Goal: Transaction & Acquisition: Purchase product/service

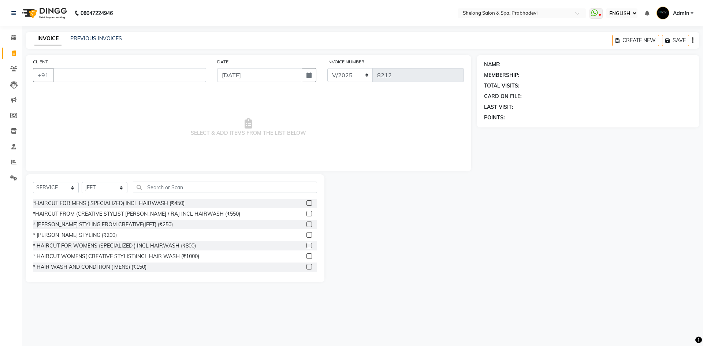
select select "ec"
select select "service"
select select "16092"
click at [110, 212] on div "*HAIRCUT FROM (CREATIVE STYLIST [PERSON_NAME] / RAJ INCL HAIRWASH (₹550)" at bounding box center [136, 214] width 207 height 8
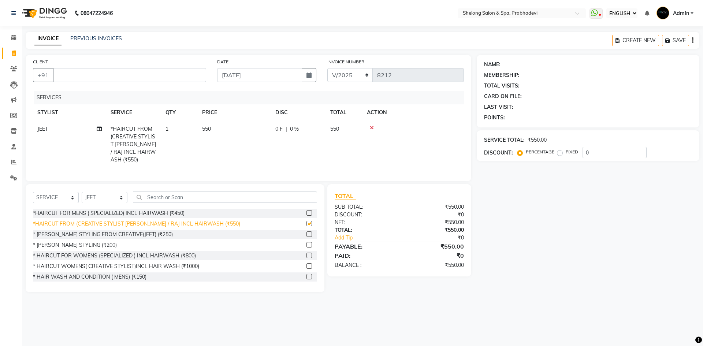
checkbox input "false"
click at [106, 197] on select "SELECT STYLIST ( [PERSON_NAME] ) ( [PERSON_NAME] ) [PERSON_NAME] fojdur [PERSON…" at bounding box center [105, 197] width 46 height 11
select select "47990"
click at [82, 192] on select "SELECT STYLIST ( [PERSON_NAME] ) ( [PERSON_NAME] ) [PERSON_NAME] fojdur [PERSON…" at bounding box center [105, 197] width 46 height 11
click at [90, 241] on div "* [PERSON_NAME] STYLING (₹200)" at bounding box center [75, 245] width 84 height 8
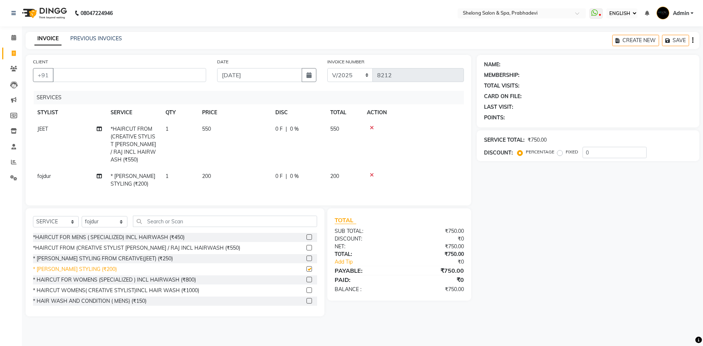
checkbox input "false"
click at [125, 71] on input "CLIENT" at bounding box center [129, 75] width 153 height 14
click at [105, 75] on input "CLIENT" at bounding box center [129, 75] width 153 height 14
click at [103, 74] on input "CLIENT" at bounding box center [129, 75] width 153 height 14
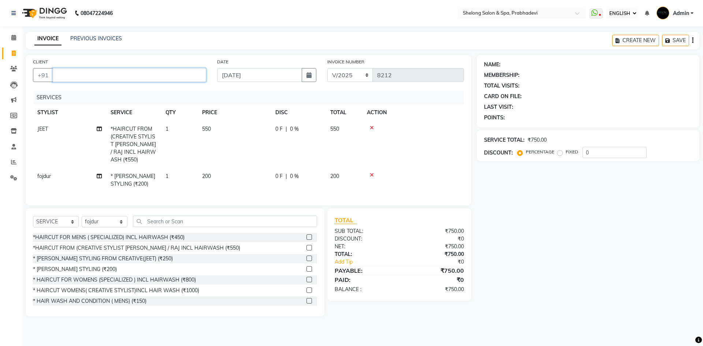
click at [103, 74] on input "CLIENT" at bounding box center [129, 75] width 153 height 14
click at [96, 78] on input "CLIENT" at bounding box center [129, 75] width 153 height 14
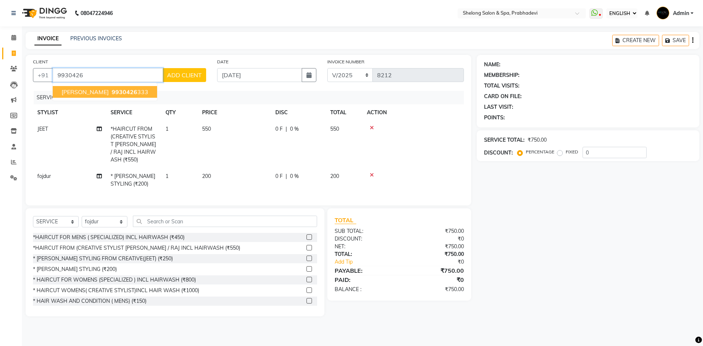
click at [96, 90] on span "[PERSON_NAME]" at bounding box center [84, 91] width 47 height 7
type input "9930426333"
select select "2: Object"
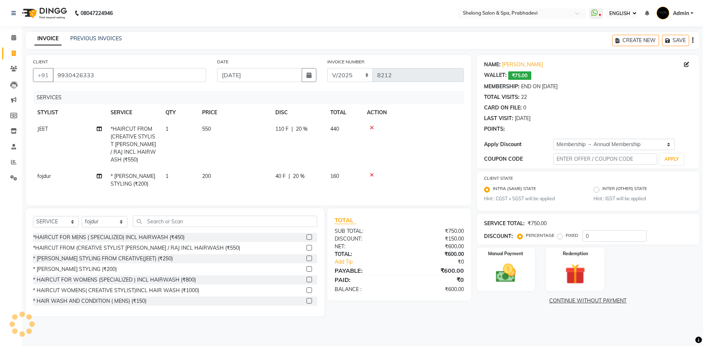
type input "20"
click at [512, 261] on img at bounding box center [506, 273] width 34 height 24
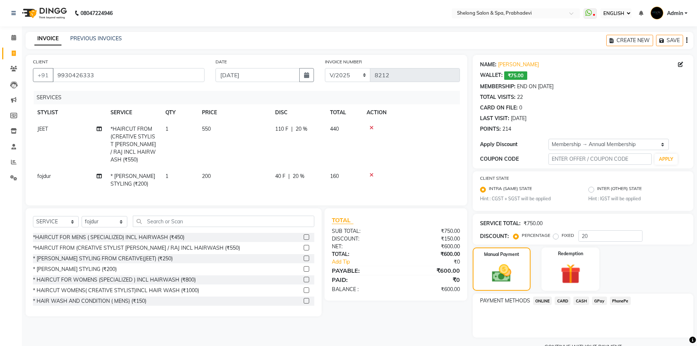
click at [585, 299] on span "CASH" at bounding box center [581, 300] width 16 height 8
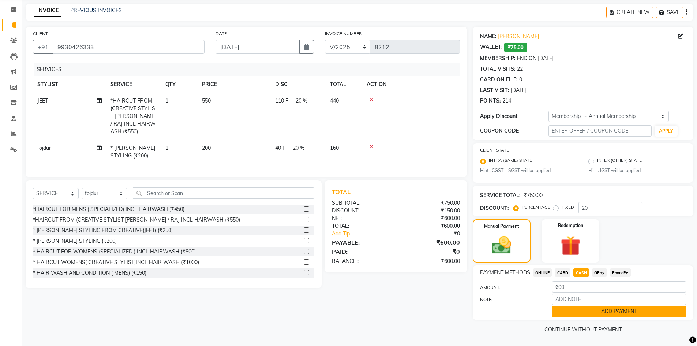
click at [581, 310] on button "ADD PAYMENT" at bounding box center [619, 311] width 134 height 11
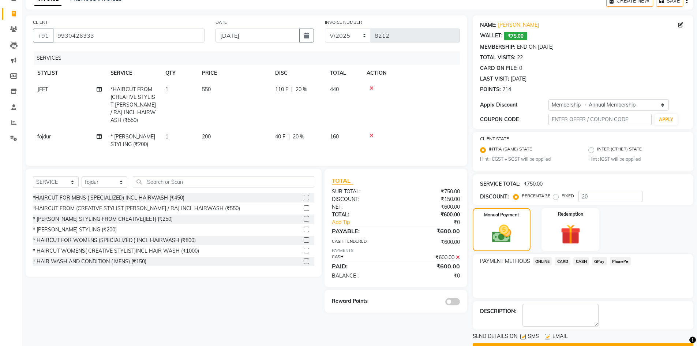
scroll to position [59, 0]
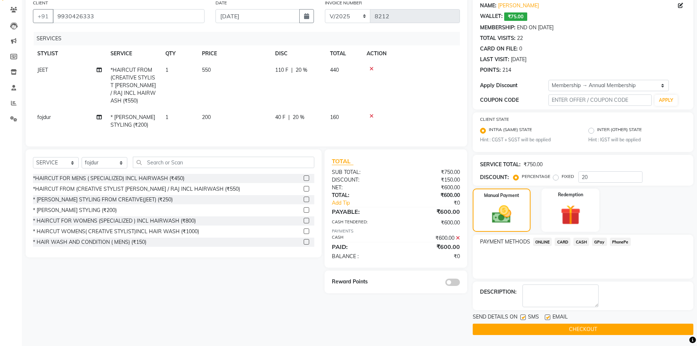
click at [564, 327] on button "CHECKOUT" at bounding box center [583, 329] width 221 height 11
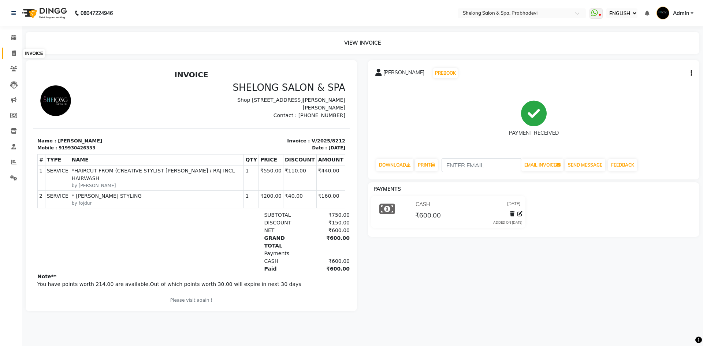
click at [17, 53] on span at bounding box center [13, 53] width 13 height 8
select select "service"
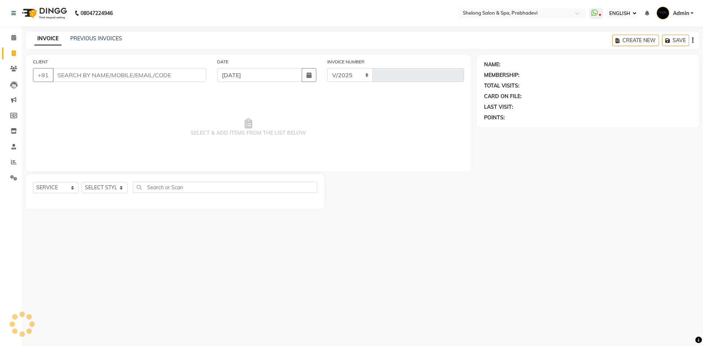
select select "3475"
type input "8213"
click at [90, 72] on input "CLIENT" at bounding box center [129, 75] width 153 height 14
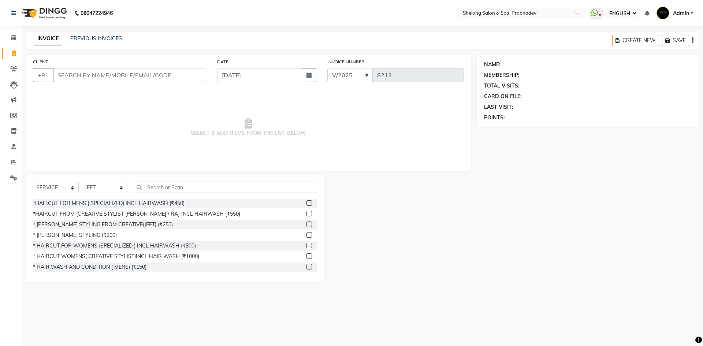
click at [438, 193] on div at bounding box center [400, 228] width 152 height 108
click at [103, 188] on select "SELECT STYLIST ( [PERSON_NAME] ) ( [PERSON_NAME] ) [PERSON_NAME] fojdur [PERSON…" at bounding box center [105, 187] width 46 height 11
select select "24970"
click at [82, 182] on select "SELECT STYLIST ( [PERSON_NAME] ) ( [PERSON_NAME] ) [PERSON_NAME] fojdur [PERSON…" at bounding box center [105, 187] width 46 height 11
click at [123, 203] on div "*HAIRCUT FOR MENS ( SPECIALIZED) INCL HAIRWASH (₹450)" at bounding box center [109, 203] width 152 height 8
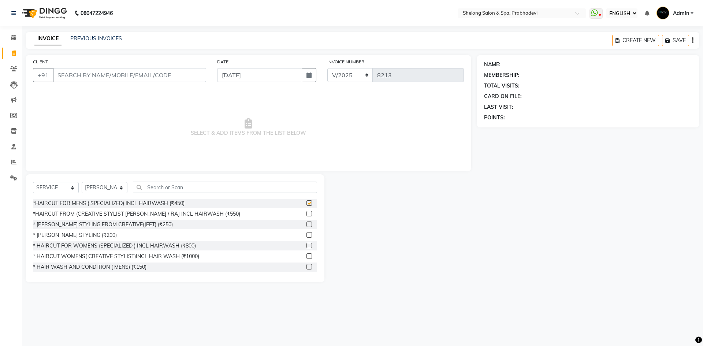
checkbox input "false"
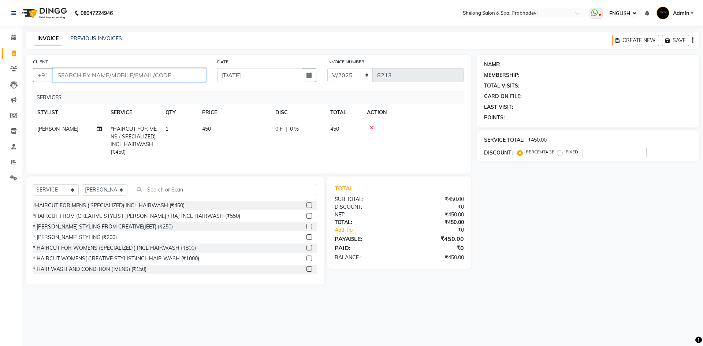
click at [134, 74] on input "CLIENT" at bounding box center [129, 75] width 153 height 14
type input "9"
type input "0"
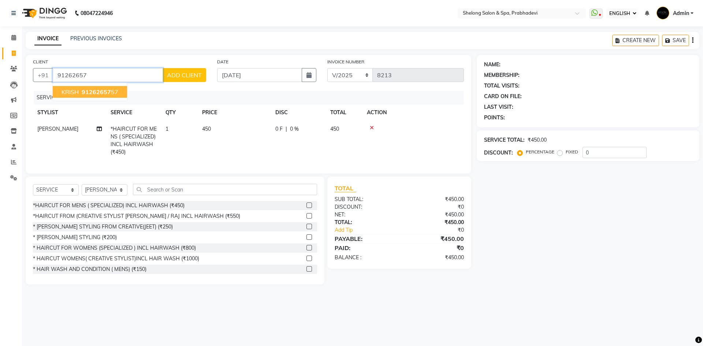
click at [91, 91] on span "91262657" at bounding box center [96, 91] width 29 height 7
type input "9126265757"
select select "2: Object"
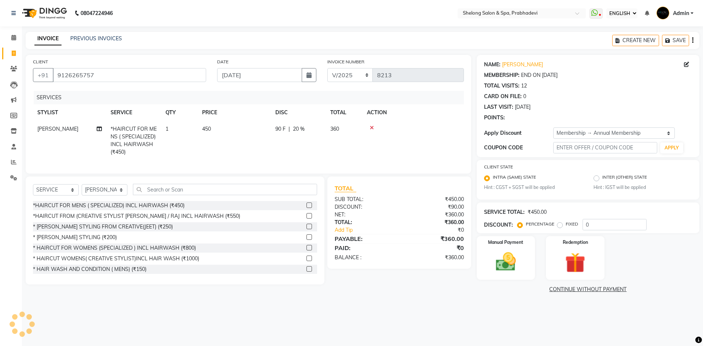
type input "20"
click at [515, 253] on img at bounding box center [506, 262] width 34 height 24
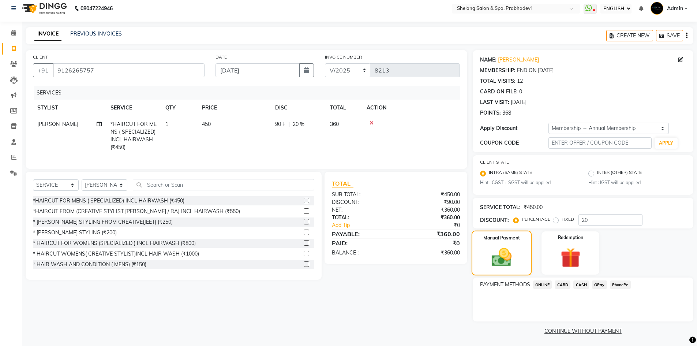
scroll to position [6, 0]
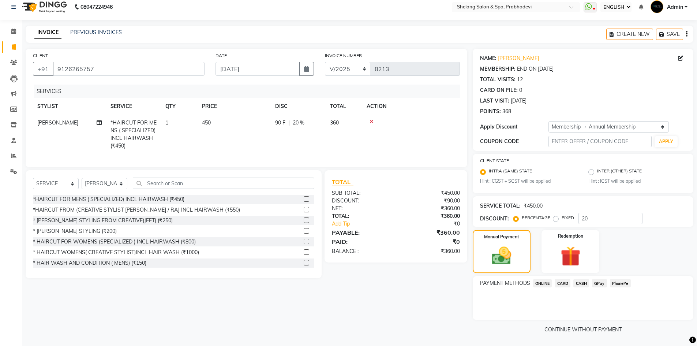
click at [595, 282] on span "GPay" at bounding box center [599, 283] width 15 height 8
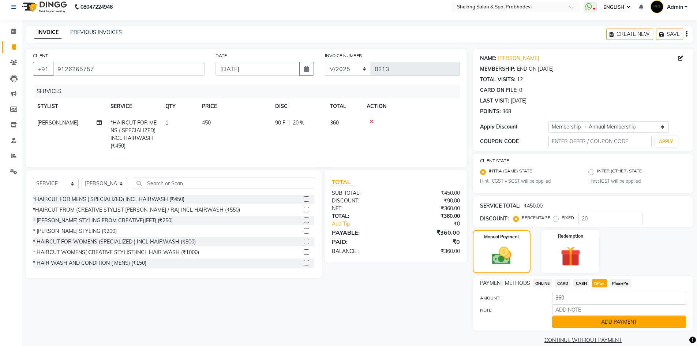
click at [591, 324] on button "ADD PAYMENT" at bounding box center [619, 321] width 134 height 11
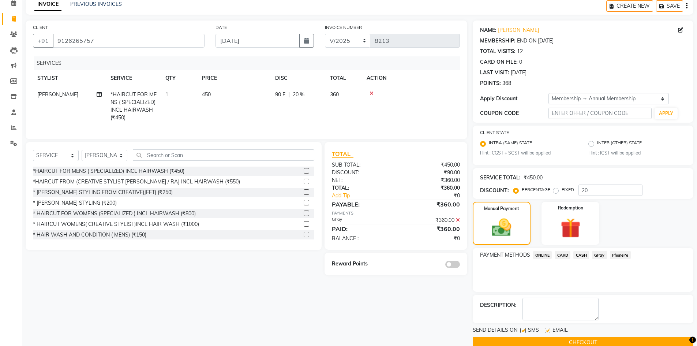
scroll to position [48, 0]
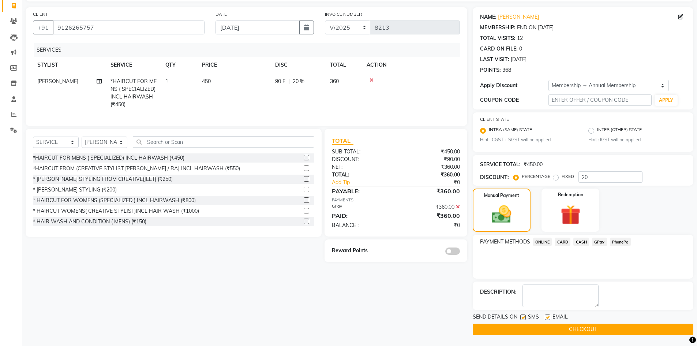
click at [449, 255] on span at bounding box center [452, 250] width 15 height 7
click at [460, 252] on input "checkbox" at bounding box center [460, 252] width 0 height 0
click at [583, 330] on button "CHECKOUT" at bounding box center [583, 329] width 221 height 11
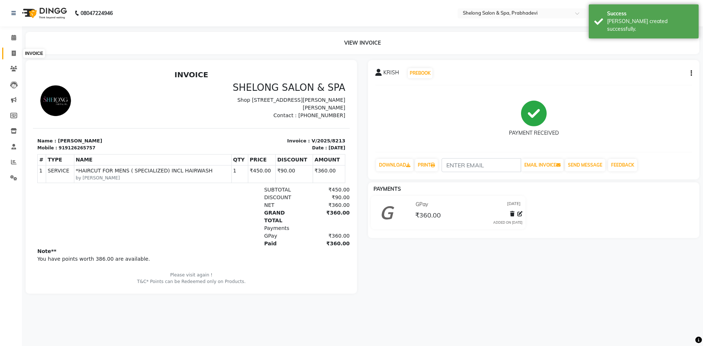
click at [10, 51] on span at bounding box center [13, 53] width 13 height 8
select select "service"
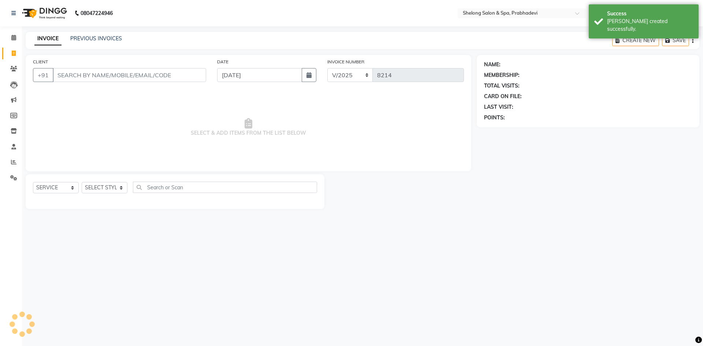
select select "16092"
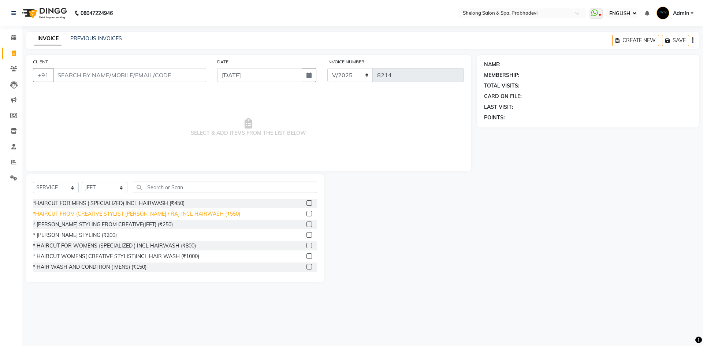
click at [123, 215] on div "*HAIRCUT FROM (CREATIVE STYLIST [PERSON_NAME] / RAJ INCL HAIRWASH (₹550)" at bounding box center [136, 214] width 207 height 8
checkbox input "false"
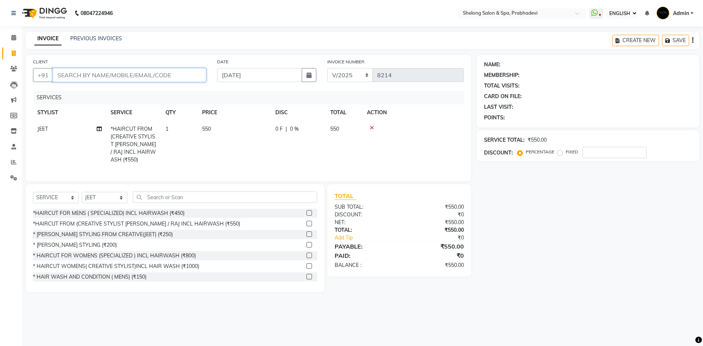
click at [188, 79] on input "CLIENT" at bounding box center [129, 75] width 153 height 14
type input "9"
type input "0"
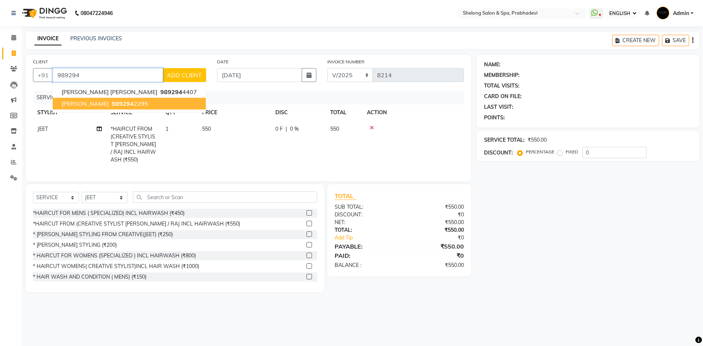
click at [91, 105] on span "[PERSON_NAME]" at bounding box center [84, 103] width 47 height 7
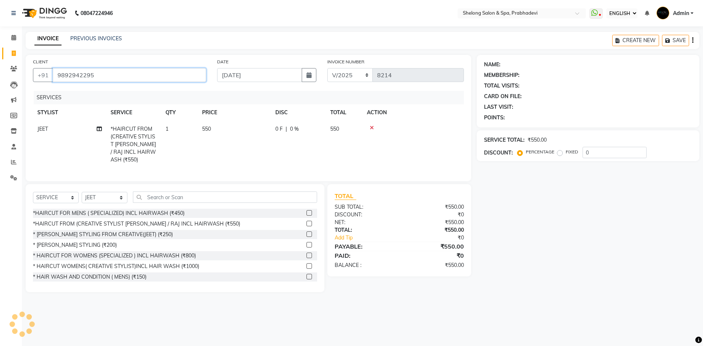
type input "9892942295"
select select "1: Object"
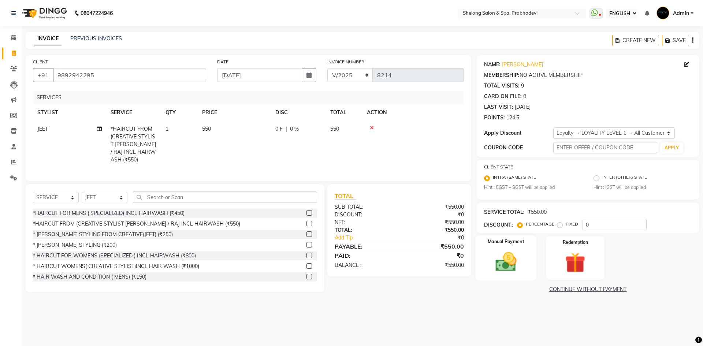
click at [503, 268] on img at bounding box center [506, 262] width 34 height 24
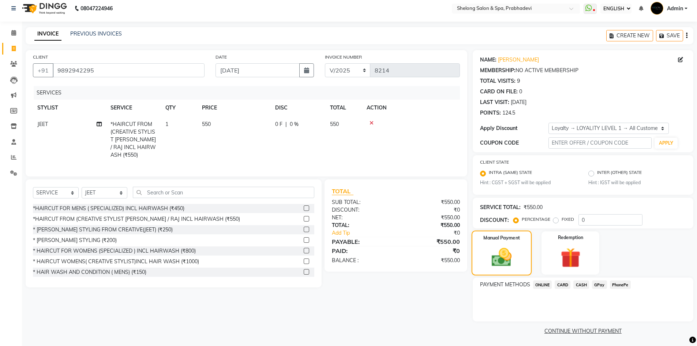
scroll to position [6, 0]
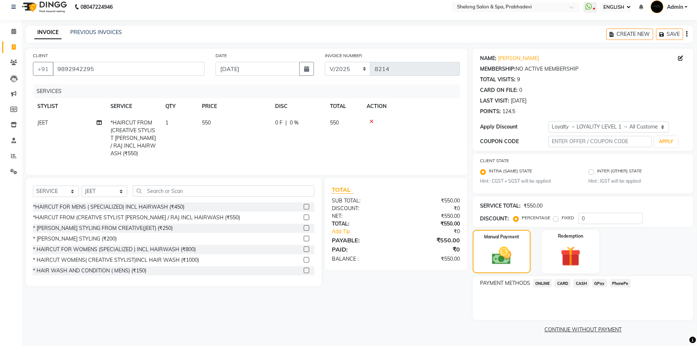
click at [601, 287] on span "GPay" at bounding box center [599, 283] width 15 height 8
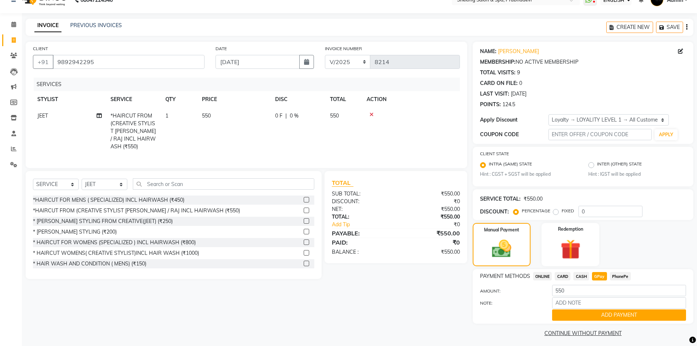
scroll to position [17, 0]
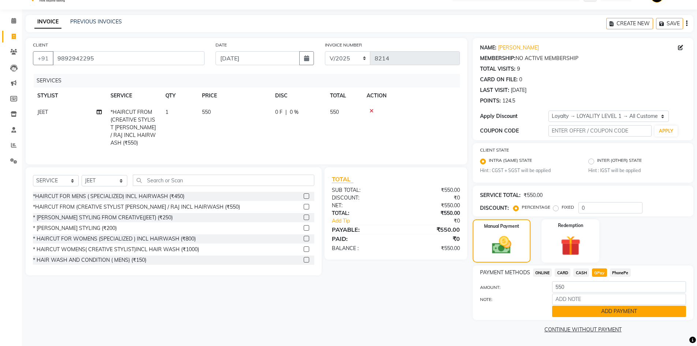
click at [625, 315] on button "ADD PAYMENT" at bounding box center [619, 311] width 134 height 11
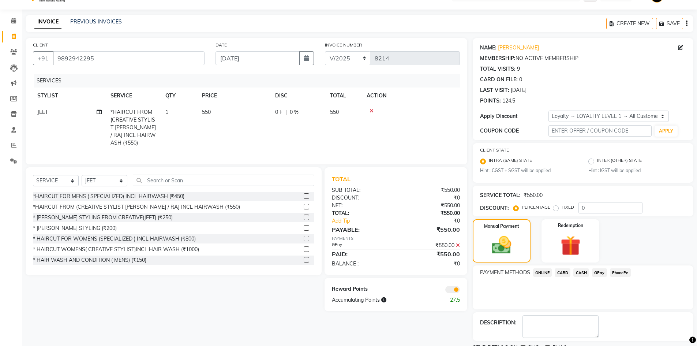
scroll to position [48, 0]
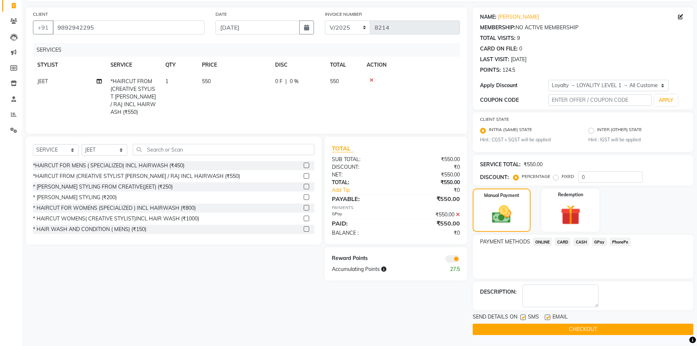
click at [572, 329] on button "CHECKOUT" at bounding box center [583, 329] width 221 height 11
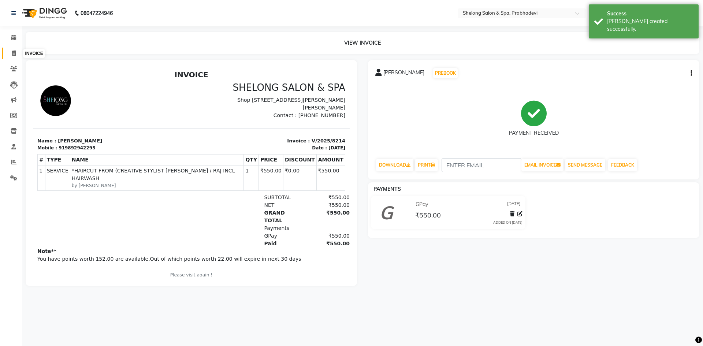
click at [17, 54] on span at bounding box center [13, 53] width 13 height 8
select select "service"
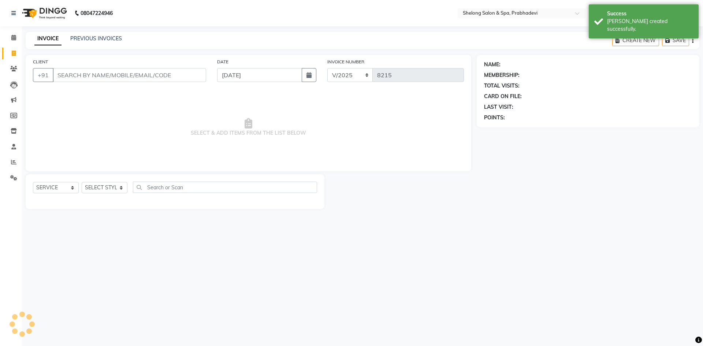
select select "16092"
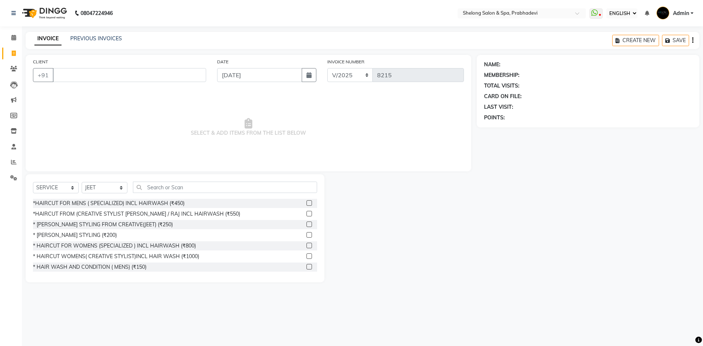
select select "1: Object"
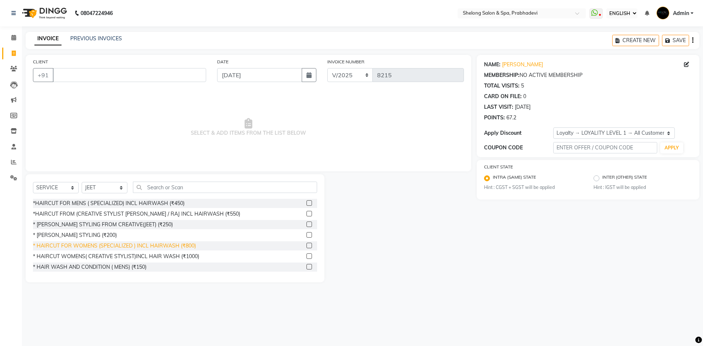
click at [156, 243] on div "* HAIRCUT FOR WOMENS (SPECIALIZED ) INCL HAIRWASH (₹800)" at bounding box center [114, 246] width 163 height 8
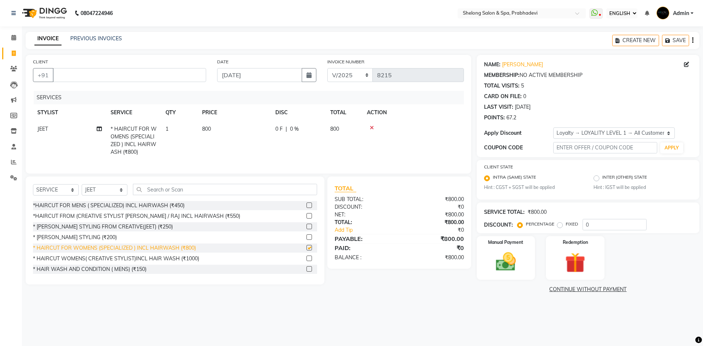
checkbox input "false"
click at [173, 71] on input "CLIENT" at bounding box center [129, 75] width 153 height 14
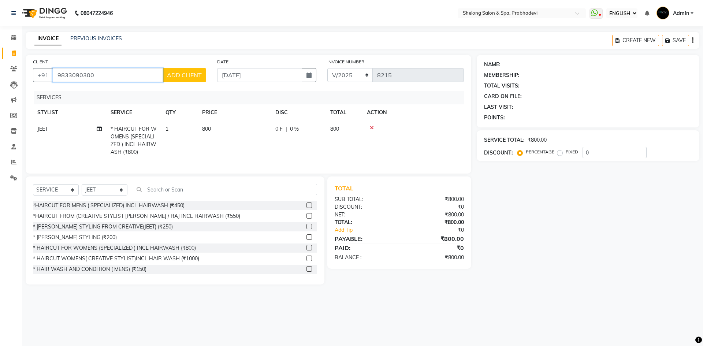
type input "9833090300"
click at [190, 74] on span "ADD CLIENT" at bounding box center [184, 74] width 35 height 7
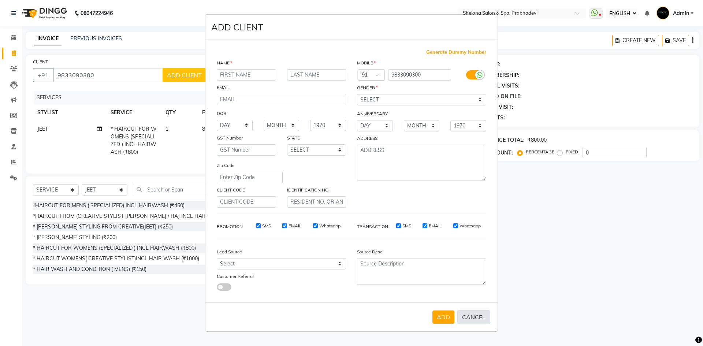
click at [489, 314] on button "CANCEL" at bounding box center [473, 317] width 33 height 14
select select
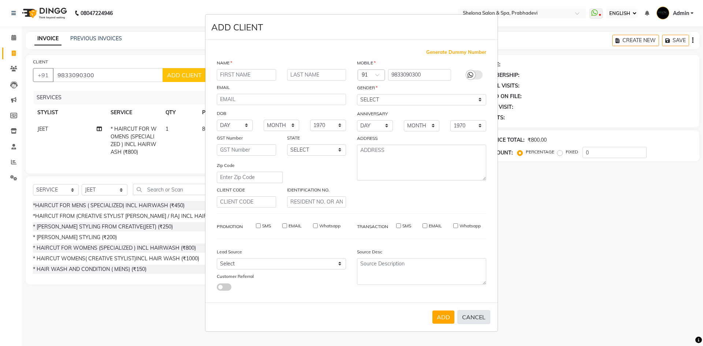
select select
checkbox input "false"
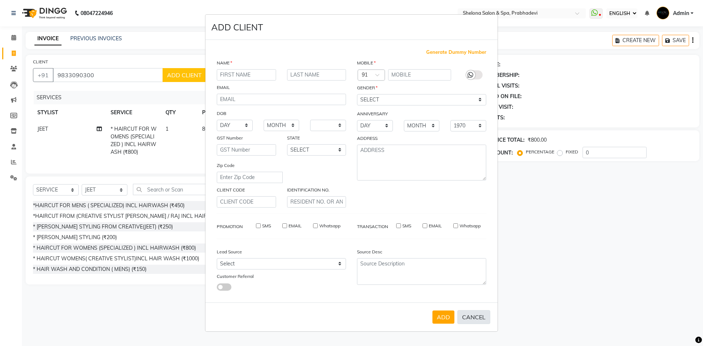
checkbox input "false"
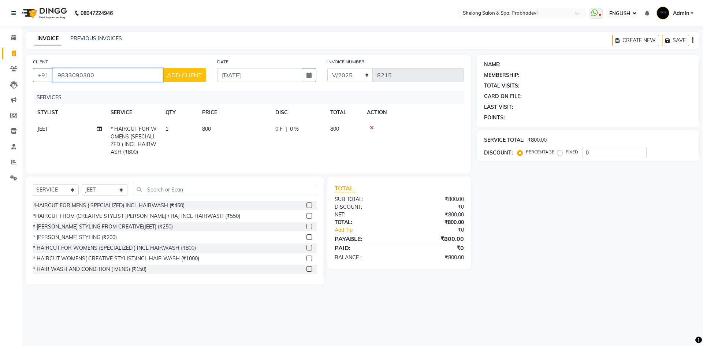
click at [106, 75] on input "9833090300" at bounding box center [108, 75] width 110 height 14
type input "9"
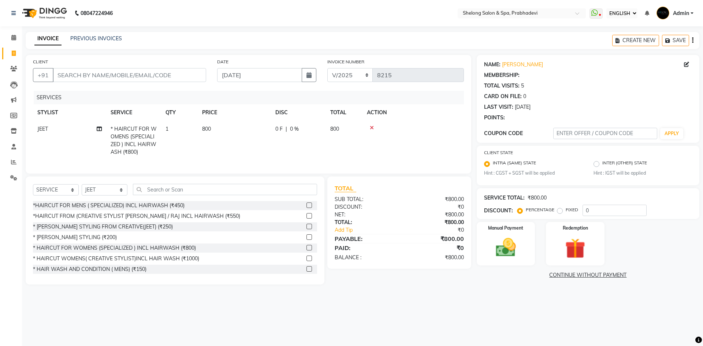
select select "1: Object"
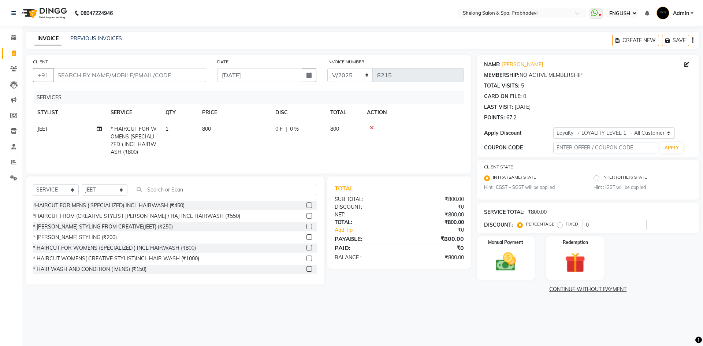
click at [124, 67] on div "CLIENT +91" at bounding box center [119, 73] width 184 height 30
drag, startPoint x: 126, startPoint y: 83, endPoint x: 129, endPoint y: 79, distance: 5.7
click at [127, 81] on div "CLIENT +91" at bounding box center [119, 73] width 184 height 30
click at [131, 74] on input "CLIENT" at bounding box center [129, 75] width 153 height 14
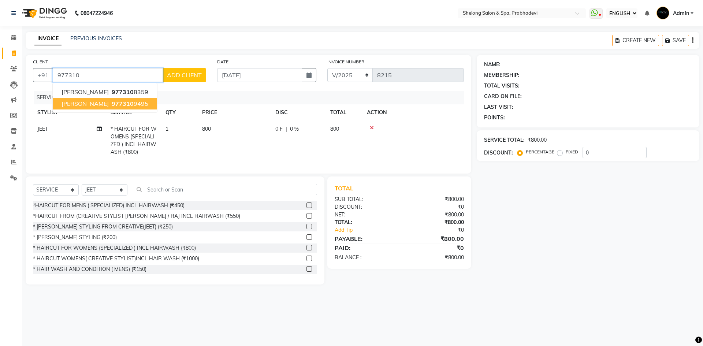
click at [128, 110] on ngb-typeahead-window "[PERSON_NAME] 977310 8359 [PERSON_NAME] 977310 9495" at bounding box center [104, 98] width 105 height 30
click at [132, 106] on ngb-highlight "977310 9495" at bounding box center [129, 103] width 38 height 7
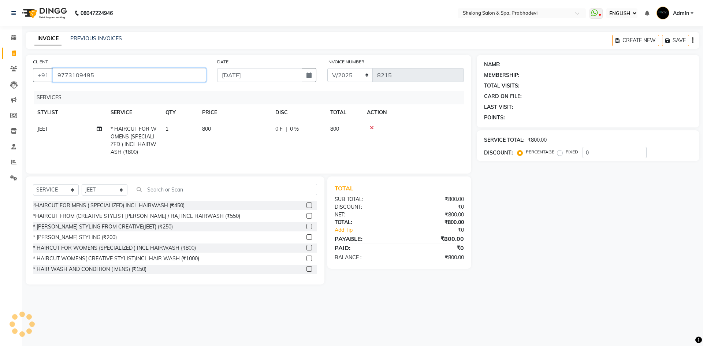
type input "9773109495"
select select "1: Object"
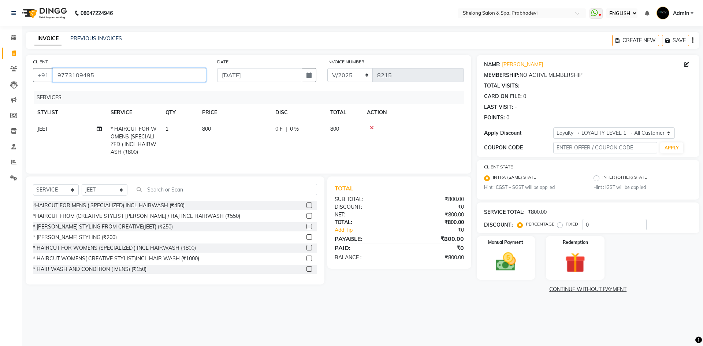
click at [131, 78] on input "9773109495" at bounding box center [129, 75] width 153 height 14
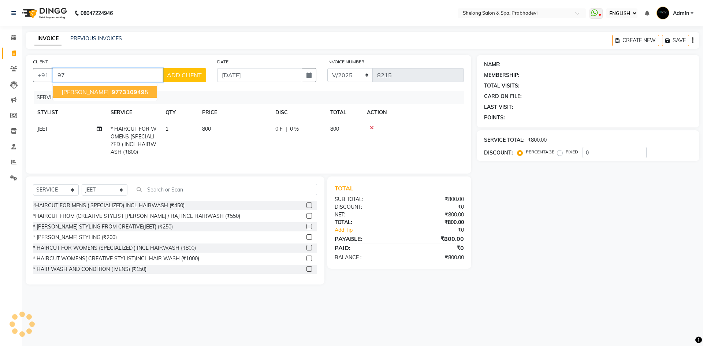
type input "9"
click at [115, 90] on ngb-highlight "8055189419" at bounding box center [133, 91] width 37 height 7
type input "8055189419"
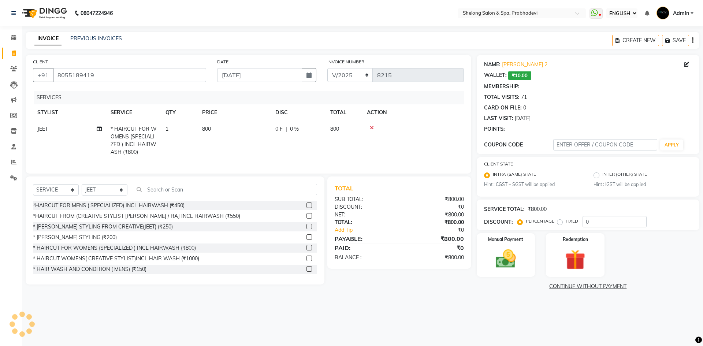
type input "20"
select select "2: Object"
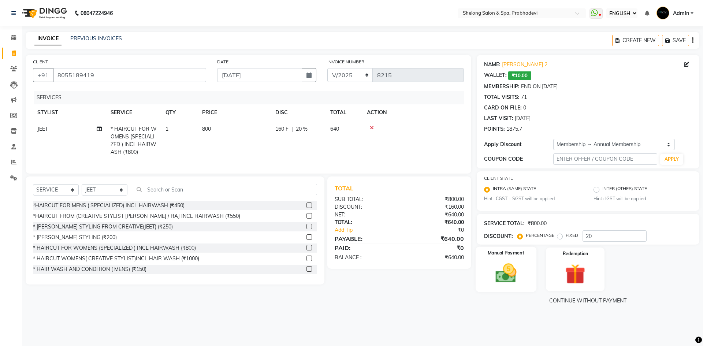
click at [520, 272] on img at bounding box center [506, 273] width 34 height 24
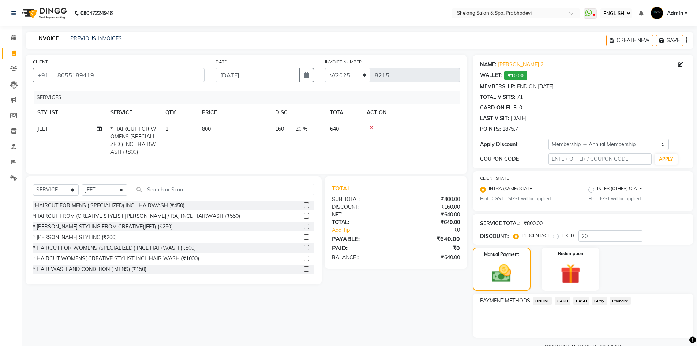
click at [582, 300] on span "CASH" at bounding box center [581, 300] width 16 height 8
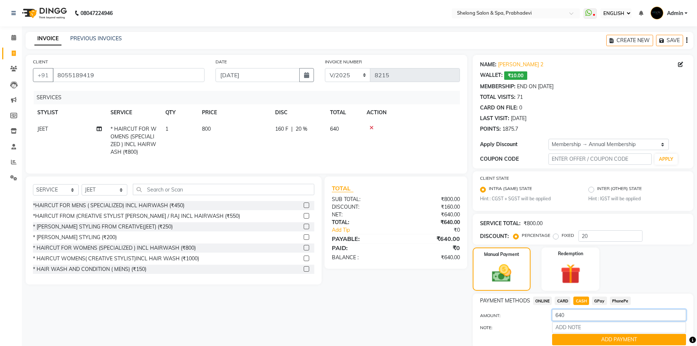
click at [572, 316] on input "640" at bounding box center [619, 314] width 134 height 11
type input "6"
type input "500"
drag, startPoint x: 589, startPoint y: 339, endPoint x: 595, endPoint y: 331, distance: 10.2
click at [590, 339] on button "ADD PAYMENT" at bounding box center [619, 339] width 134 height 11
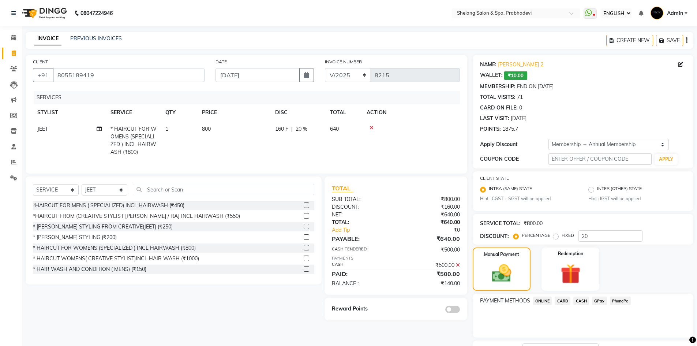
click at [603, 299] on span "GPay" at bounding box center [599, 300] width 15 height 8
click at [612, 339] on button "ADD PAYMENT" at bounding box center [619, 339] width 134 height 11
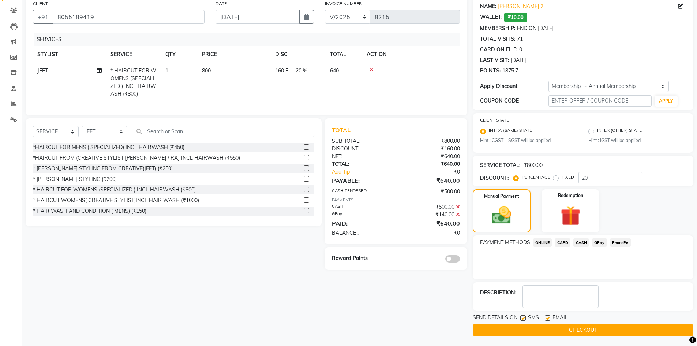
scroll to position [59, 0]
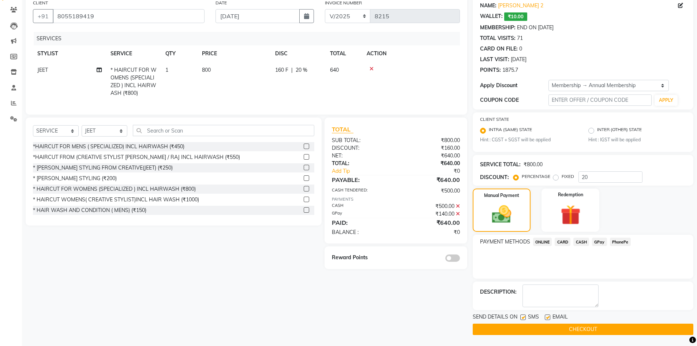
click at [453, 259] on span at bounding box center [452, 257] width 15 height 7
click at [460, 259] on input "checkbox" at bounding box center [460, 259] width 0 height 0
click at [592, 331] on button "CHECKOUT" at bounding box center [583, 329] width 221 height 11
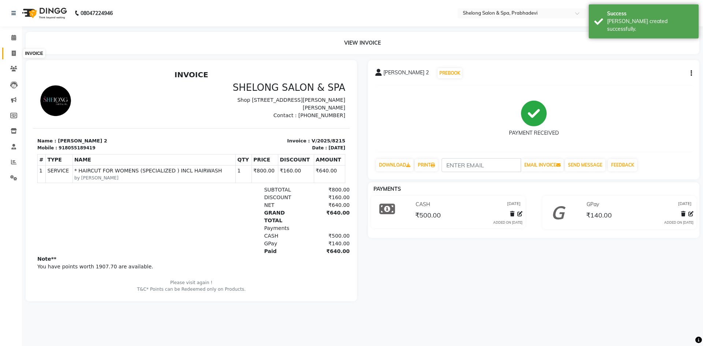
click at [10, 51] on span at bounding box center [13, 53] width 13 height 8
select select "service"
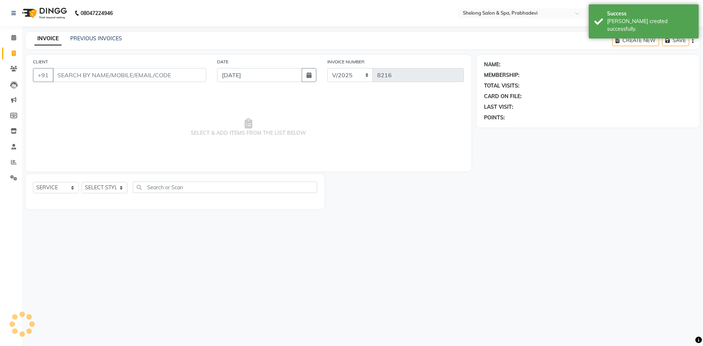
select select "16092"
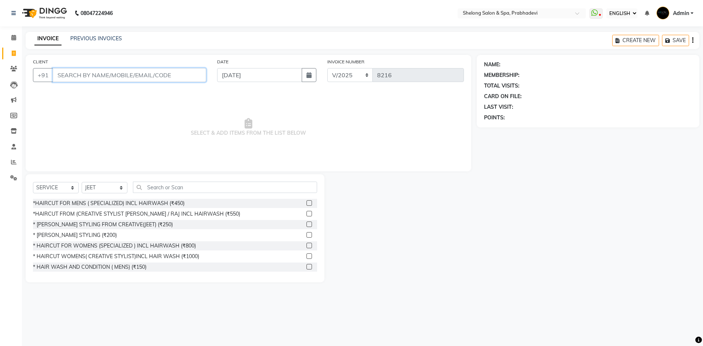
type input "+"
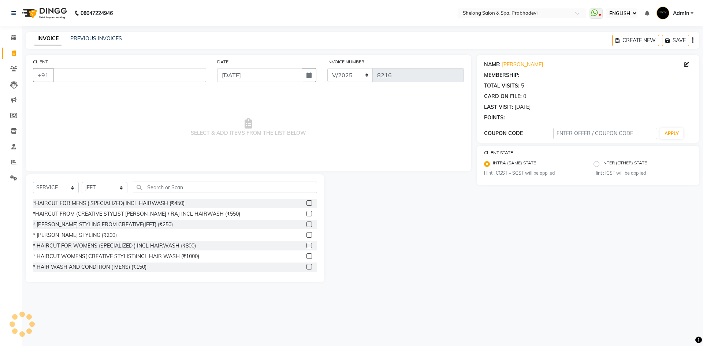
select select "1: Object"
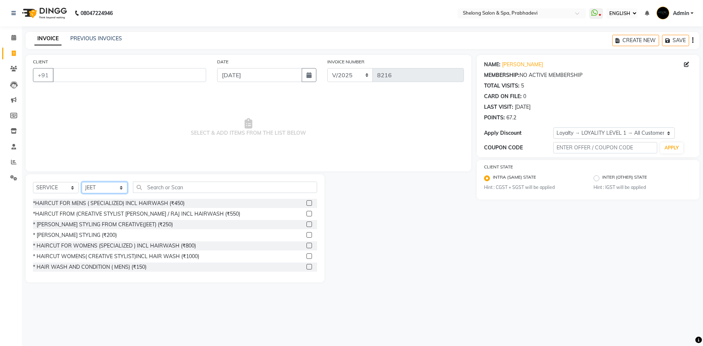
click at [107, 186] on select "SELECT STYLIST ( [PERSON_NAME] ) ( [PERSON_NAME] ) [PERSON_NAME] fojdur [PERSON…" at bounding box center [105, 187] width 46 height 11
select select "24970"
click at [82, 182] on select "SELECT STYLIST ( [PERSON_NAME] ) ( [PERSON_NAME] ) [PERSON_NAME] fojdur [PERSON…" at bounding box center [105, 187] width 46 height 11
click at [132, 203] on div "*HAIRCUT FOR MENS ( SPECIALIZED) INCL HAIRWASH (₹450)" at bounding box center [109, 203] width 152 height 8
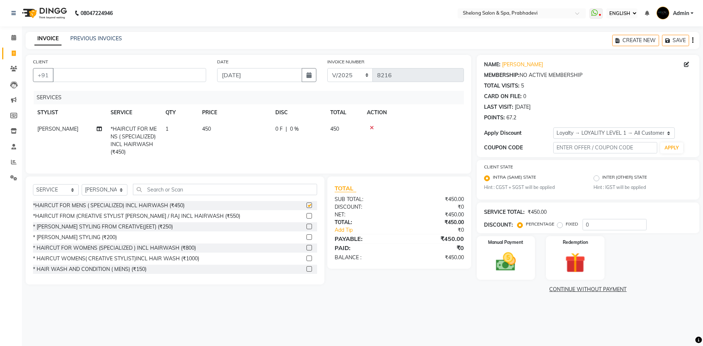
checkbox input "false"
click at [115, 191] on select "SELECT STYLIST ( [PERSON_NAME] ) ( [PERSON_NAME] ) [PERSON_NAME] fojdur [PERSON…" at bounding box center [105, 189] width 46 height 11
select select "88528"
click at [82, 190] on select "SELECT STYLIST ( [PERSON_NAME] ) ( [PERSON_NAME] ) [PERSON_NAME] fojdur [PERSON…" at bounding box center [105, 189] width 46 height 11
click at [79, 241] on div "* [PERSON_NAME] STYLING (₹200)" at bounding box center [75, 237] width 84 height 8
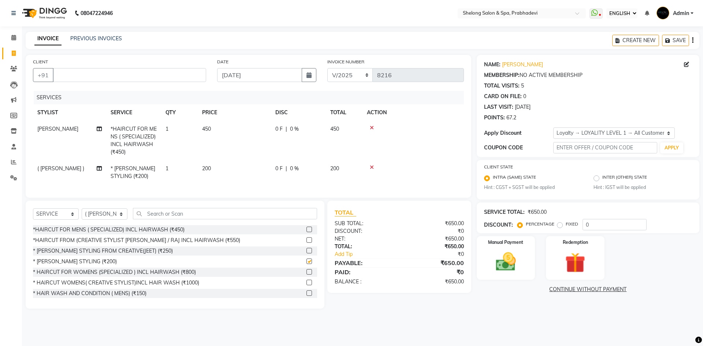
checkbox input "false"
click at [113, 67] on div "CLIENT +91" at bounding box center [119, 73] width 184 height 30
click at [115, 75] on input "CLIENT" at bounding box center [129, 75] width 153 height 14
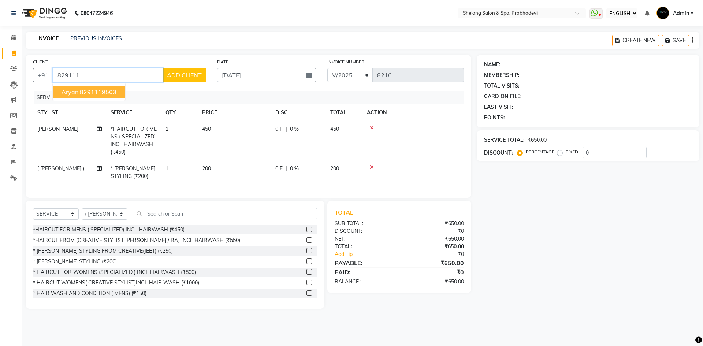
click at [59, 91] on button "aryan 8291119503" at bounding box center [89, 92] width 72 height 12
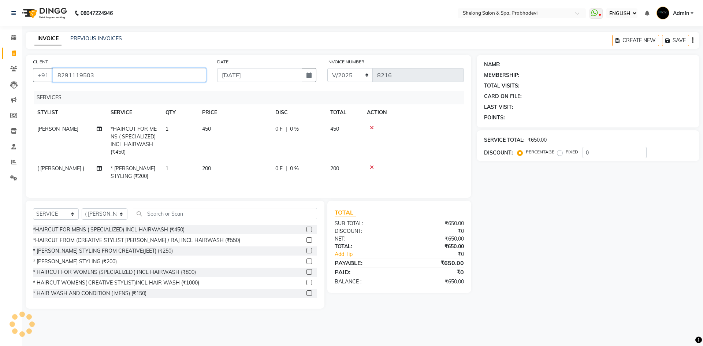
type input "8291119503"
select select "1: Object"
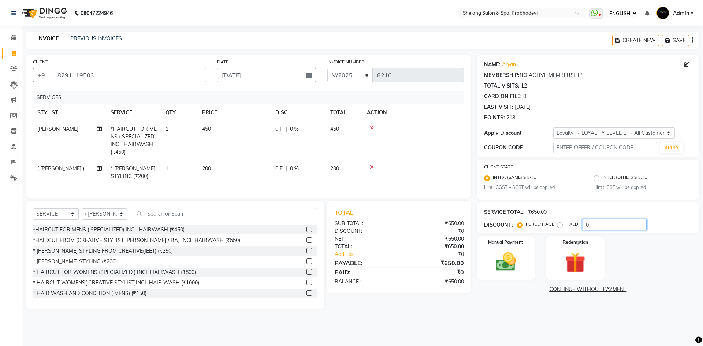
click at [600, 228] on input "0" at bounding box center [614, 224] width 64 height 11
type input "020"
click at [509, 268] on img at bounding box center [506, 262] width 34 height 24
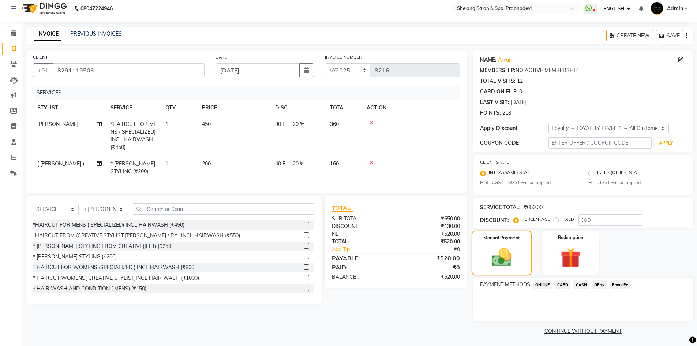
scroll to position [6, 0]
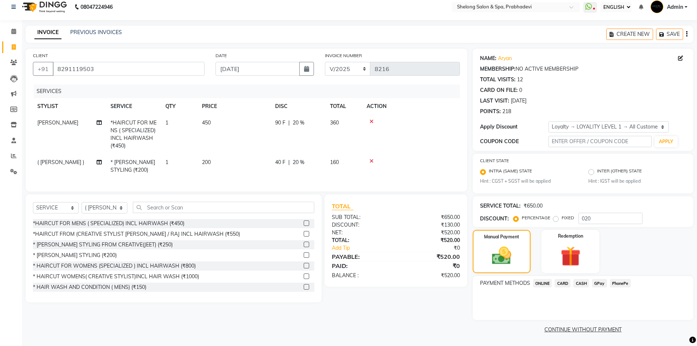
click at [586, 283] on span "CASH" at bounding box center [581, 283] width 16 height 8
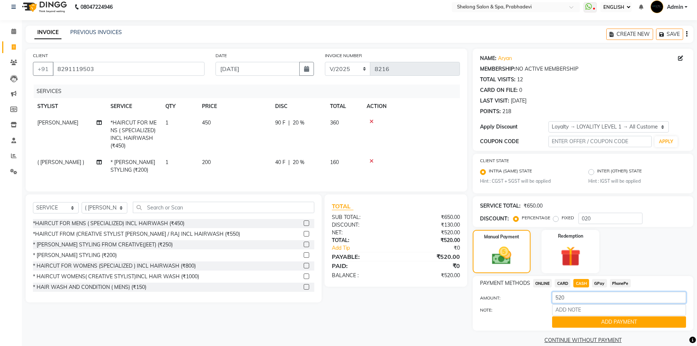
click at [585, 301] on input "520" at bounding box center [619, 297] width 134 height 11
type input "500"
click at [586, 320] on button "ADD PAYMENT" at bounding box center [619, 321] width 134 height 11
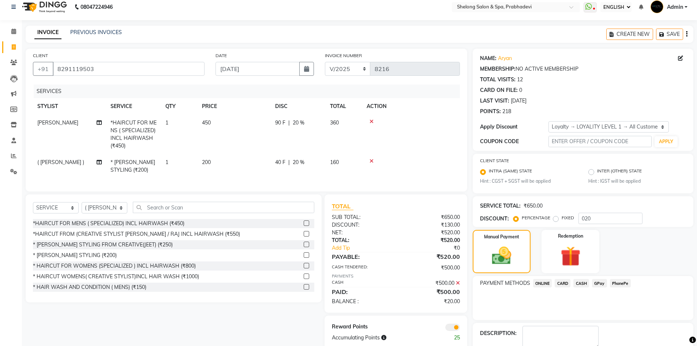
click at [606, 284] on span "GPay" at bounding box center [599, 283] width 15 height 8
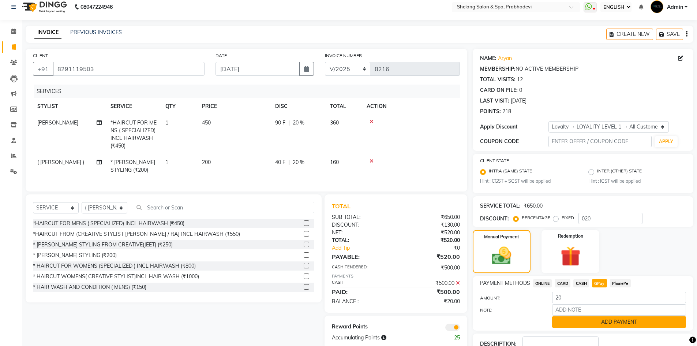
click at [597, 321] on button "ADD PAYMENT" at bounding box center [619, 321] width 134 height 11
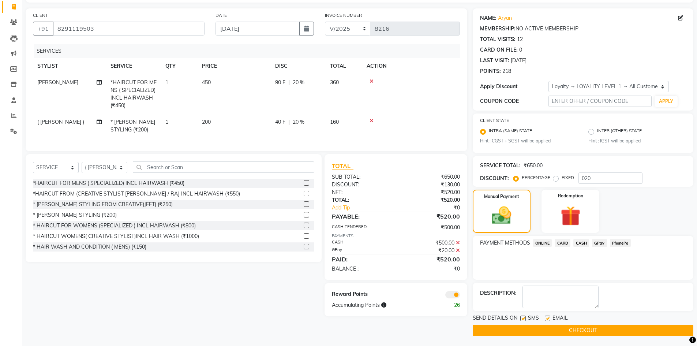
scroll to position [48, 0]
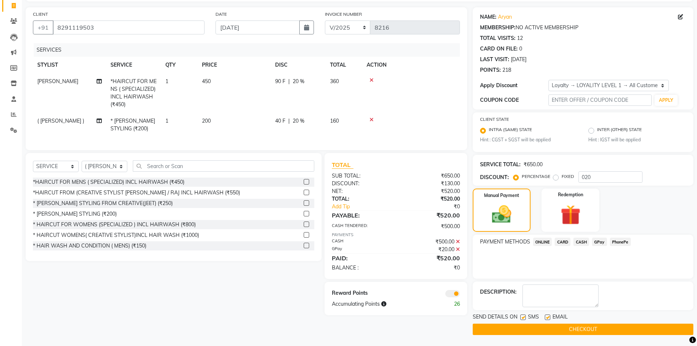
click at [597, 326] on button "CHECKOUT" at bounding box center [583, 329] width 221 height 11
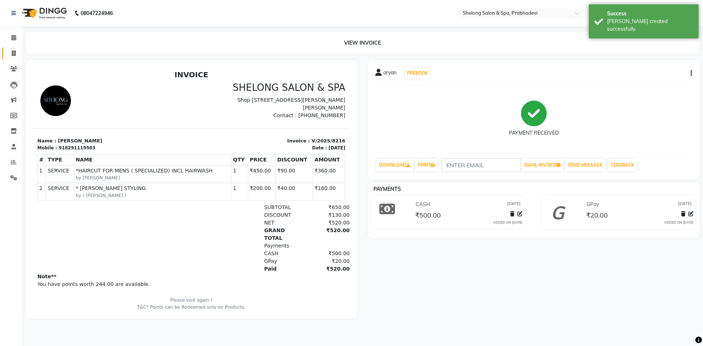
click at [14, 49] on link "INVOICE" at bounding box center [11, 54] width 18 height 12
select select "service"
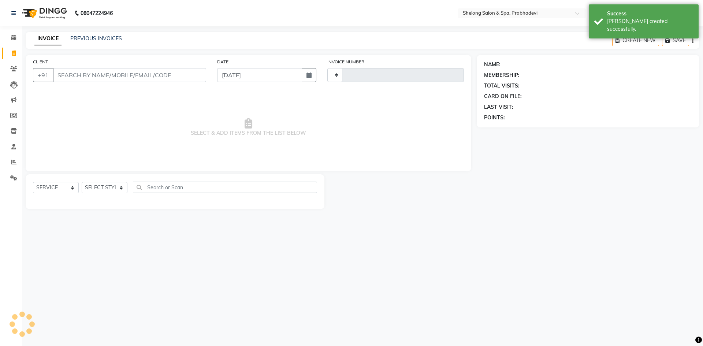
type input "8217"
select select "3475"
select select "16092"
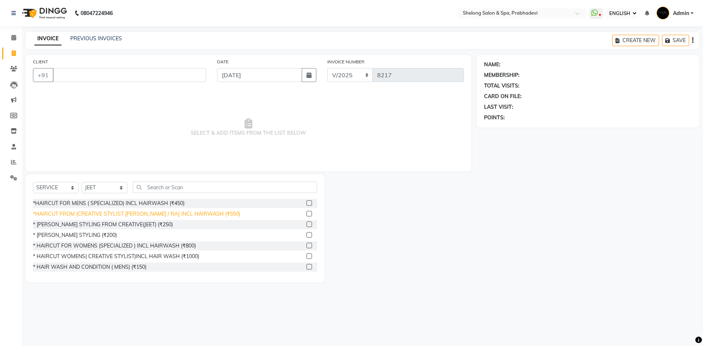
click at [93, 211] on div "*HAIRCUT FROM (CREATIVE STYLIST [PERSON_NAME] / RAJ INCL HAIRWASH (₹550)" at bounding box center [136, 214] width 207 height 8
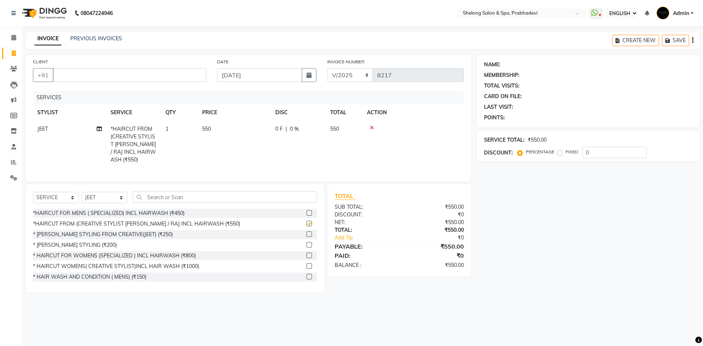
checkbox input "false"
click at [94, 195] on select "SELECT STYLIST ( [PERSON_NAME] ) ( [PERSON_NAME] ) [PERSON_NAME] fojdur [PERSON…" at bounding box center [105, 197] width 46 height 11
select select "66706"
click at [82, 192] on select "SELECT STYLIST ( [PERSON_NAME] ) ( [PERSON_NAME] ) [PERSON_NAME] fojdur [PERSON…" at bounding box center [105, 197] width 46 height 11
click at [83, 240] on div "* [PERSON_NAME] STYLING (₹200)" at bounding box center [175, 244] width 284 height 9
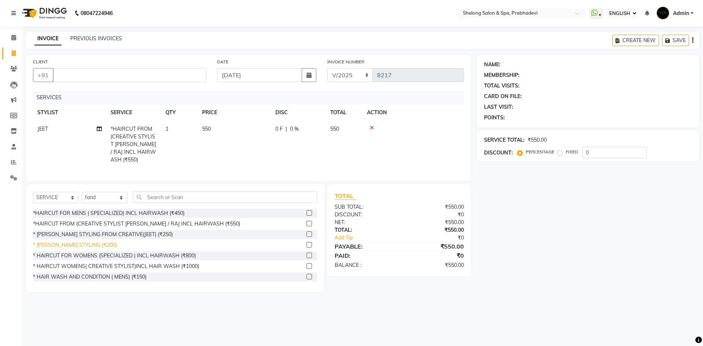
click at [83, 243] on div "* [PERSON_NAME] STYLING (₹200)" at bounding box center [75, 245] width 84 height 8
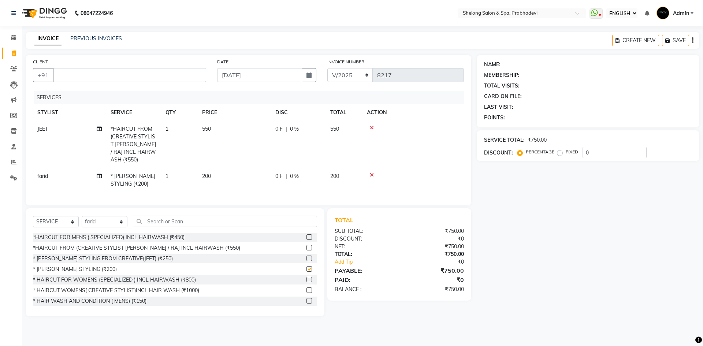
checkbox input "false"
click at [149, 70] on input "CLIENT" at bounding box center [129, 75] width 153 height 14
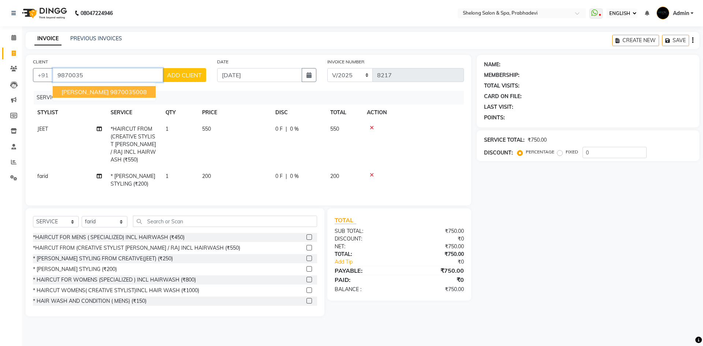
click at [109, 92] on span "[PERSON_NAME]" at bounding box center [84, 91] width 47 height 7
type input "9870035008"
select select "1: Object"
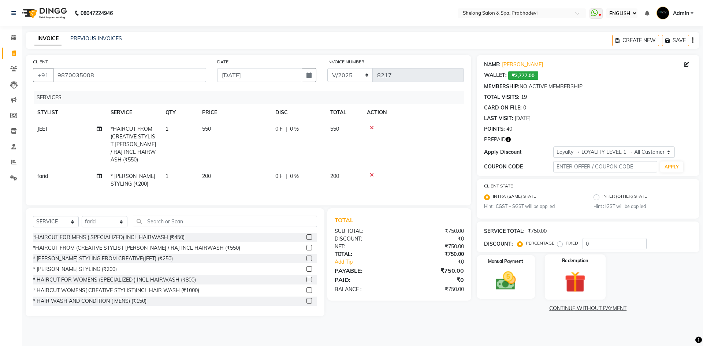
click at [576, 283] on img at bounding box center [575, 282] width 34 height 26
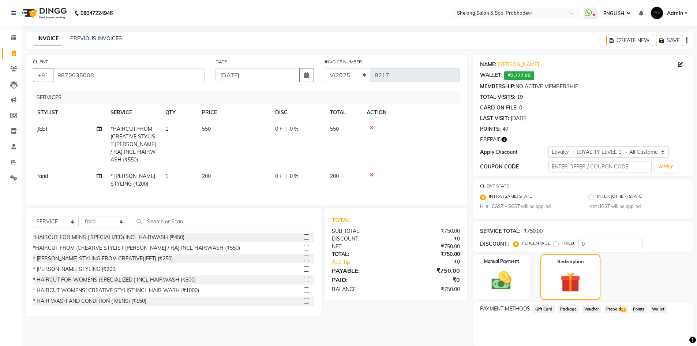
scroll to position [26, 0]
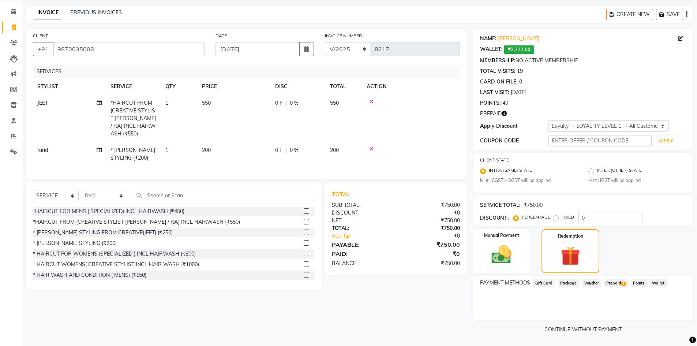
click at [659, 283] on span "Wallet" at bounding box center [658, 283] width 17 height 8
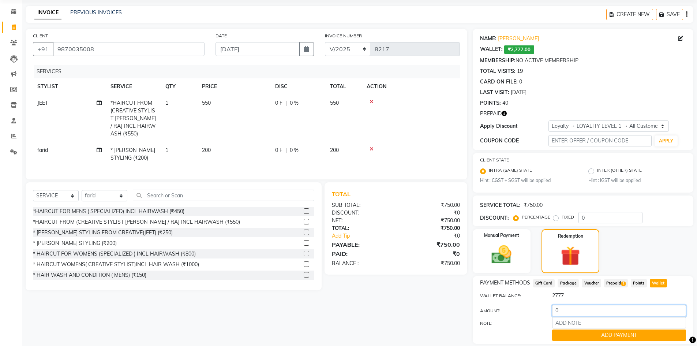
click at [574, 311] on input "0" at bounding box center [619, 310] width 134 height 11
type input "750"
click at [577, 343] on div "PAYMENT METHODS Gift Card Package Voucher Prepaid 1 Points Wallet WALLET BALANC…" at bounding box center [583, 310] width 221 height 68
click at [579, 331] on button "ADD PAYMENT" at bounding box center [619, 334] width 134 height 11
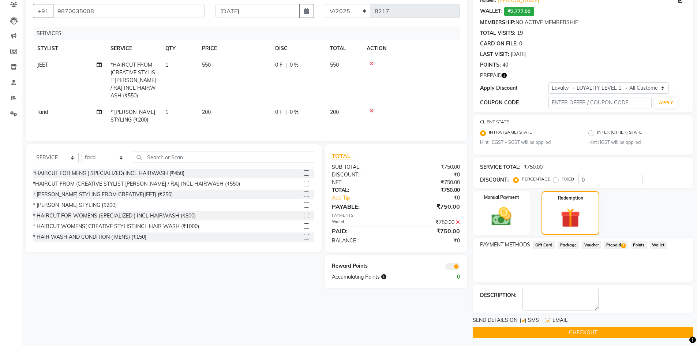
scroll to position [67, 0]
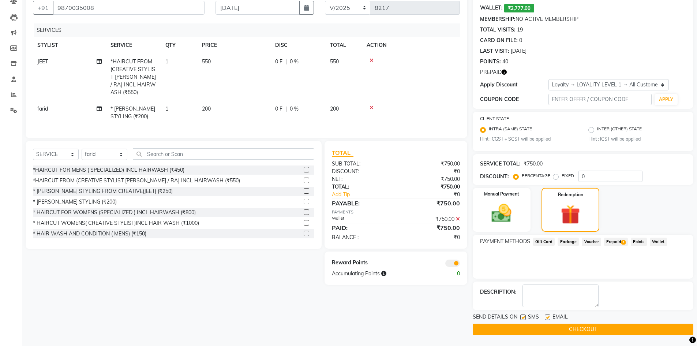
click at [529, 321] on span "SMS" at bounding box center [533, 317] width 11 height 9
click at [535, 338] on main "INVOICE PREVIOUS INVOICES CREATE NEW SAVE CLIENT [PHONE_NUMBER] DATE [DATE] INV…" at bounding box center [359, 155] width 675 height 381
click at [537, 333] on button "CHECKOUT" at bounding box center [583, 329] width 221 height 11
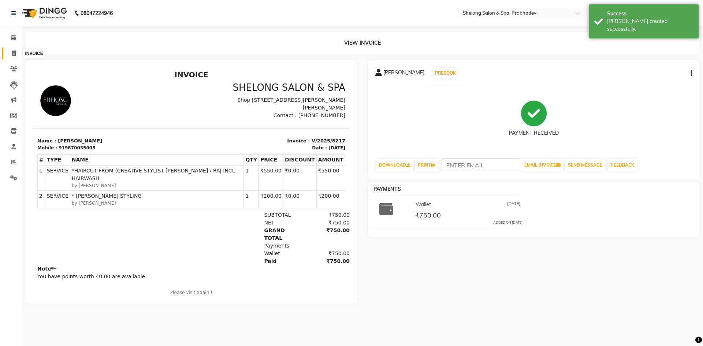
click at [13, 52] on icon at bounding box center [14, 53] width 4 height 5
select select "service"
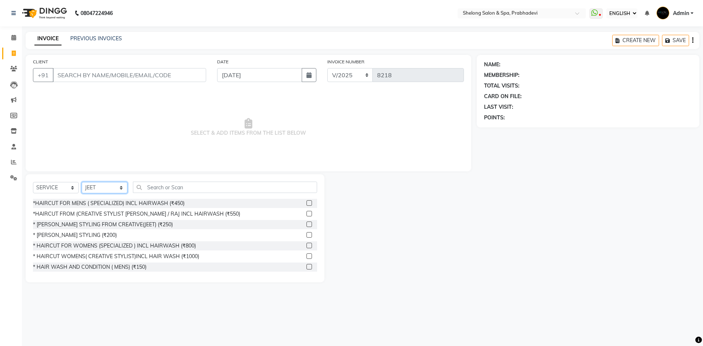
click at [98, 186] on select "SELECT STYLIST ( [PERSON_NAME] ) ( [PERSON_NAME] ) [PERSON_NAME] fojdur [PERSON…" at bounding box center [105, 187] width 46 height 11
select select "24970"
click at [82, 182] on select "SELECT STYLIST ( [PERSON_NAME] ) ( [PERSON_NAME] ) [PERSON_NAME] fojdur [PERSON…" at bounding box center [105, 187] width 46 height 11
click at [150, 202] on div "*HAIRCUT FOR MENS ( SPECIALIZED) INCL HAIRWASH (₹450)" at bounding box center [109, 203] width 152 height 8
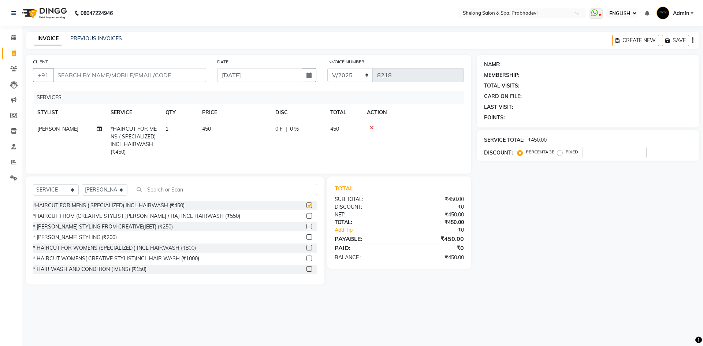
checkbox input "false"
click at [104, 189] on div "SELECT SERVICE PRODUCT MEMBERSHIP PACKAGE VOUCHER PREPAID GIFT CARD SELECT STYL…" at bounding box center [175, 230] width 299 height 108
click at [109, 195] on select "SELECT STYLIST ( [PERSON_NAME] ) ( [PERSON_NAME] ) [PERSON_NAME] fojdur [PERSON…" at bounding box center [105, 189] width 46 height 11
select select "88528"
click at [82, 190] on select "SELECT STYLIST ( [PERSON_NAME] ) ( [PERSON_NAME] ) [PERSON_NAME] fojdur [PERSON…" at bounding box center [105, 189] width 46 height 11
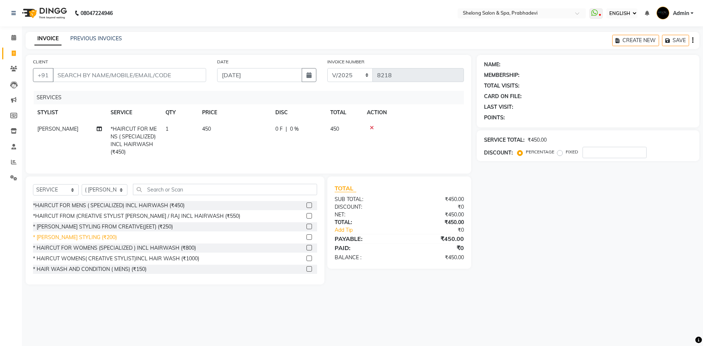
click at [90, 241] on div "* [PERSON_NAME] STYLING (₹200)" at bounding box center [75, 237] width 84 height 8
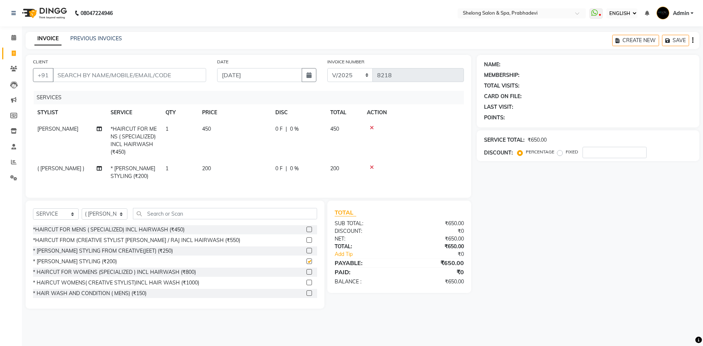
checkbox input "false"
click at [150, 68] on input "CLIENT" at bounding box center [129, 75] width 153 height 14
type input "7"
type input "0"
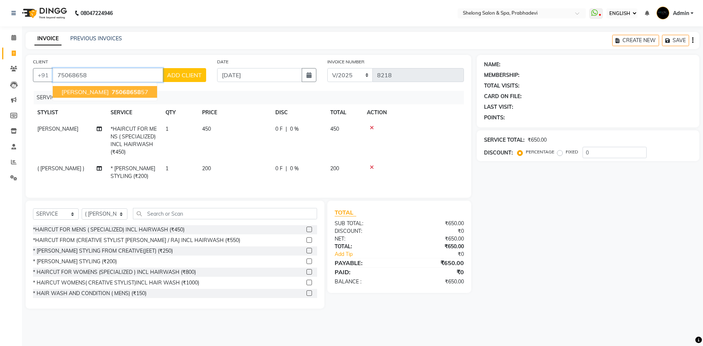
click at [114, 96] on button "[PERSON_NAME] 75068658 57" at bounding box center [105, 92] width 104 height 12
type input "7506865857"
select select "1: Object"
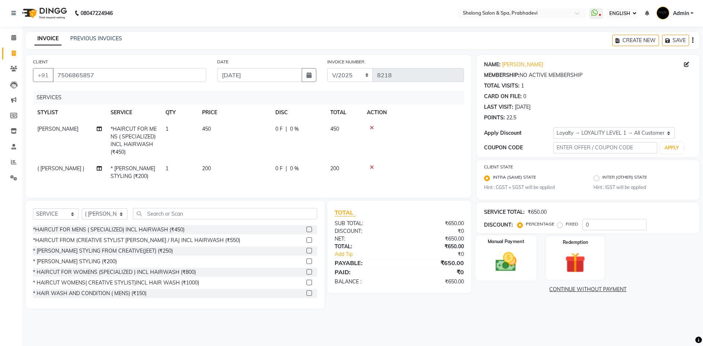
click at [501, 269] on img at bounding box center [506, 262] width 34 height 24
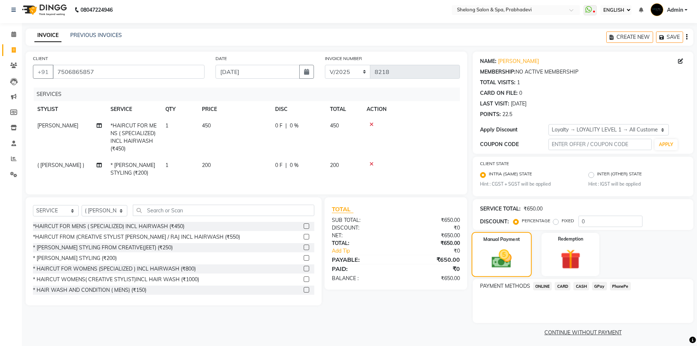
scroll to position [6, 0]
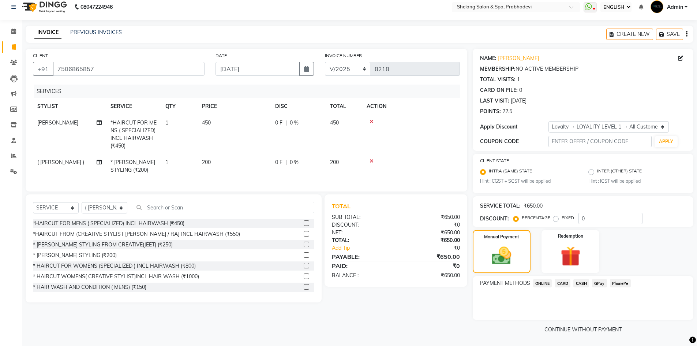
click at [598, 286] on span "GPay" at bounding box center [599, 283] width 15 height 8
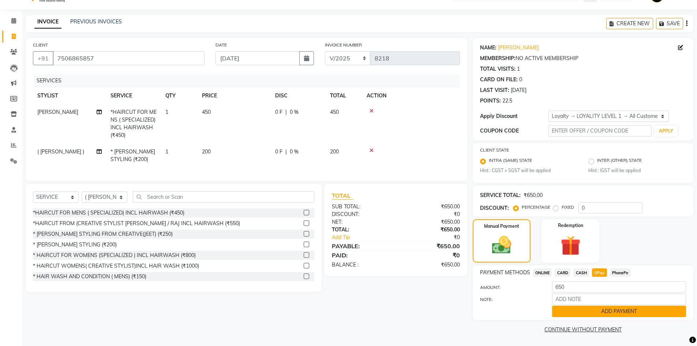
click at [586, 307] on button "ADD PAYMENT" at bounding box center [619, 311] width 134 height 11
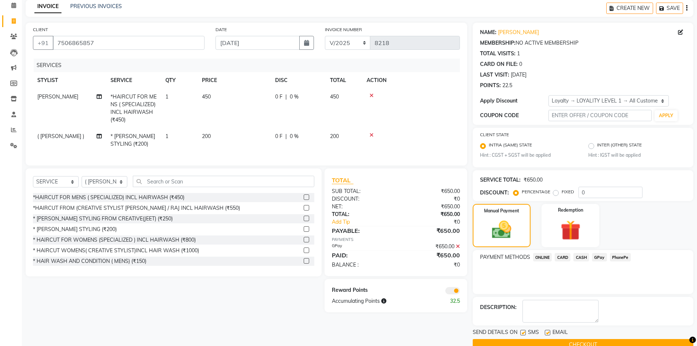
scroll to position [48, 0]
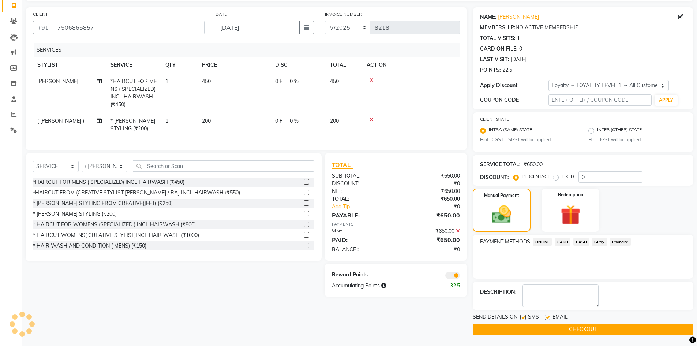
click at [576, 330] on button "CHECKOUT" at bounding box center [583, 329] width 221 height 11
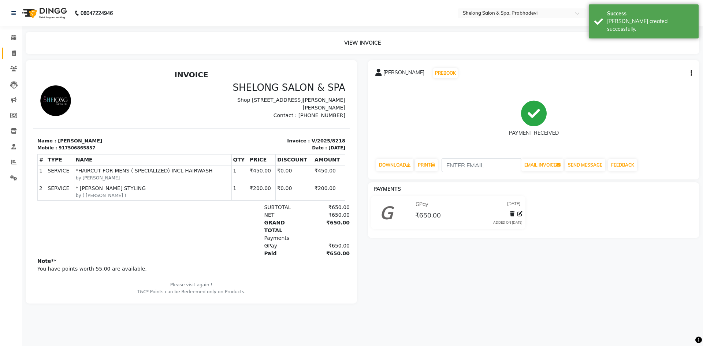
click at [13, 49] on link "INVOICE" at bounding box center [11, 54] width 18 height 12
select select "service"
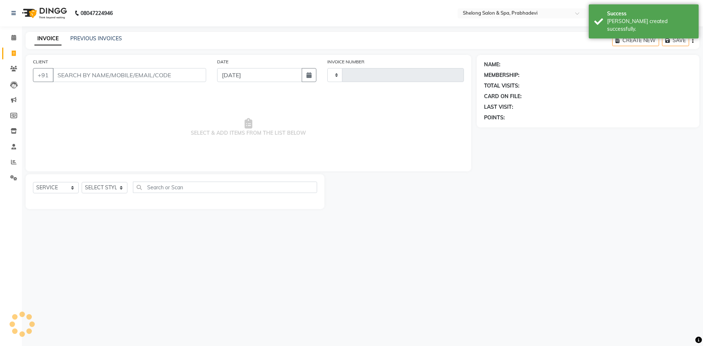
type input "8219"
select select "3475"
select select "16092"
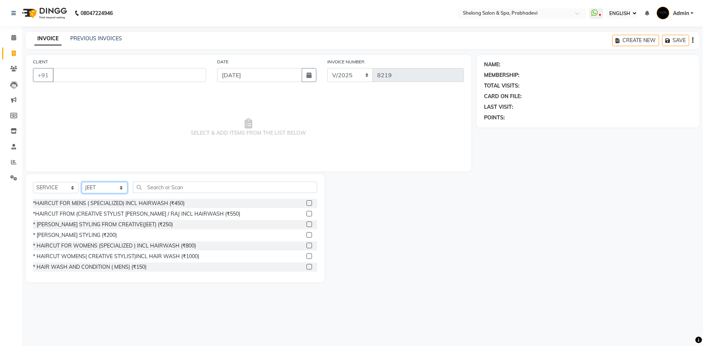
click at [93, 186] on select "SELECT STYLIST ( [PERSON_NAME] ) ( [PERSON_NAME] ) [PERSON_NAME] fojdur [PERSON…" at bounding box center [105, 187] width 46 height 11
select select "24970"
click at [82, 182] on select "SELECT STYLIST ( [PERSON_NAME] ) ( [PERSON_NAME] ) [PERSON_NAME] fojdur [PERSON…" at bounding box center [105, 187] width 46 height 11
click at [96, 202] on div "*HAIRCUT FOR MENS ( SPECIALIZED) INCL HAIRWASH (₹450)" at bounding box center [109, 203] width 152 height 8
checkbox input "false"
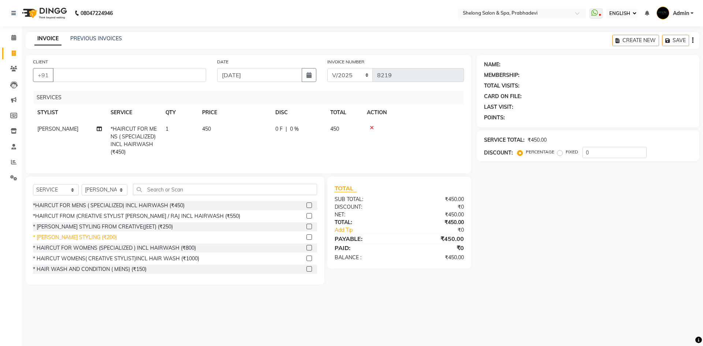
click at [85, 241] on div "* [PERSON_NAME] STYLING (₹200)" at bounding box center [75, 237] width 84 height 8
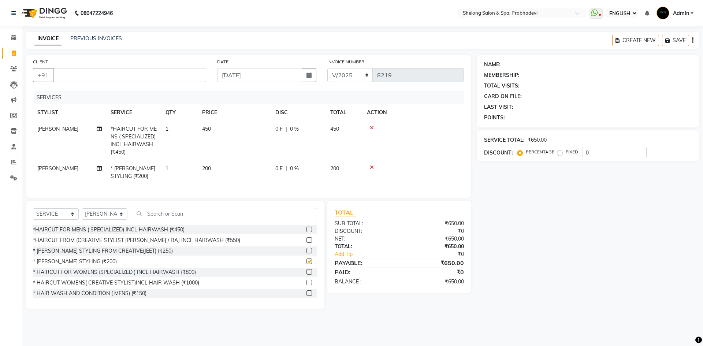
checkbox input "false"
click at [184, 74] on input "CLIENT" at bounding box center [129, 75] width 153 height 14
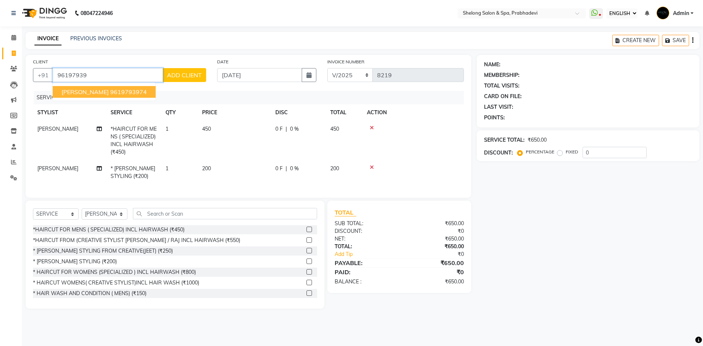
click at [128, 91] on ngb-highlight "9619793974" at bounding box center [128, 91] width 37 height 7
type input "9619793974"
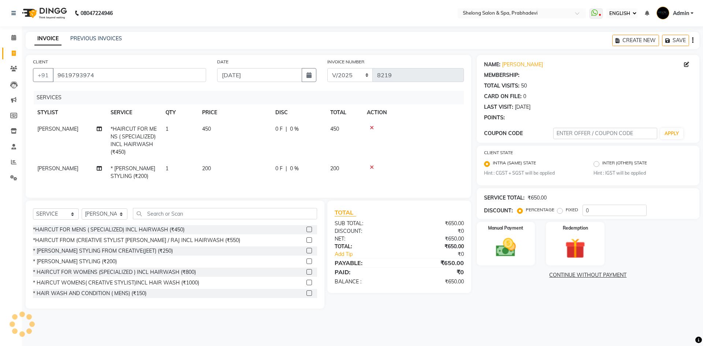
type input "20"
select select "2: Object"
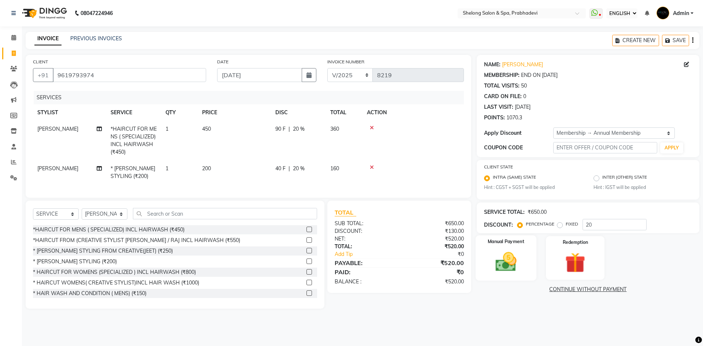
click at [525, 258] on div "Manual Payment" at bounding box center [505, 257] width 61 height 45
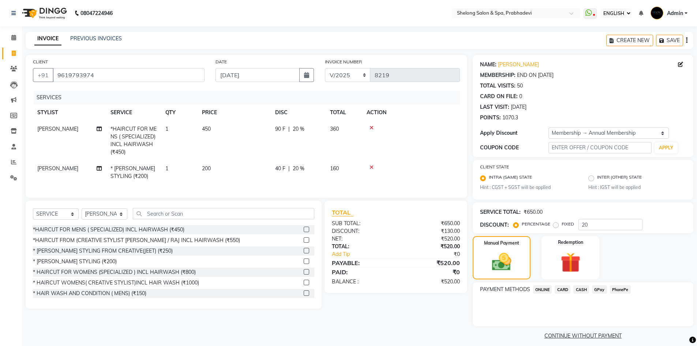
click at [374, 128] on div at bounding box center [411, 127] width 89 height 5
click at [373, 128] on icon at bounding box center [372, 127] width 4 height 5
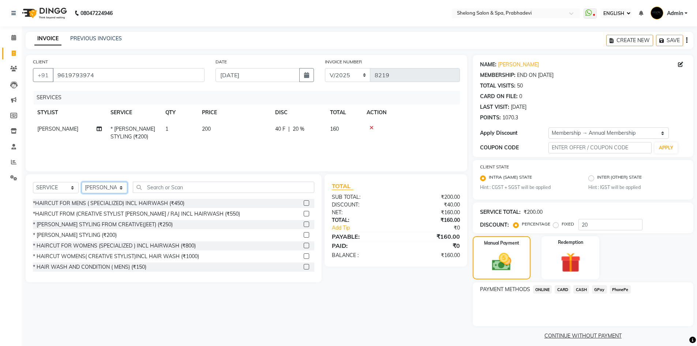
click at [101, 186] on select "SELECT STYLIST ( [PERSON_NAME] ) ( [PERSON_NAME] ) [PERSON_NAME] fojdur [PERSON…" at bounding box center [105, 187] width 46 height 11
select select "16092"
click at [82, 182] on select "SELECT STYLIST ( [PERSON_NAME] ) ( [PERSON_NAME] ) [PERSON_NAME] fojdur [PERSON…" at bounding box center [105, 187] width 46 height 11
click at [113, 218] on div "*HAIRCUT FOR MENS ( SPECIALIZED) INCL HAIRWASH (₹450) *HAIRCUT FROM (CREATIVE S…" at bounding box center [173, 235] width 281 height 73
click at [113, 212] on div "*HAIRCUT FROM (CREATIVE STYLIST [PERSON_NAME] / RAJ INCL HAIRWASH (₹550)" at bounding box center [136, 214] width 207 height 8
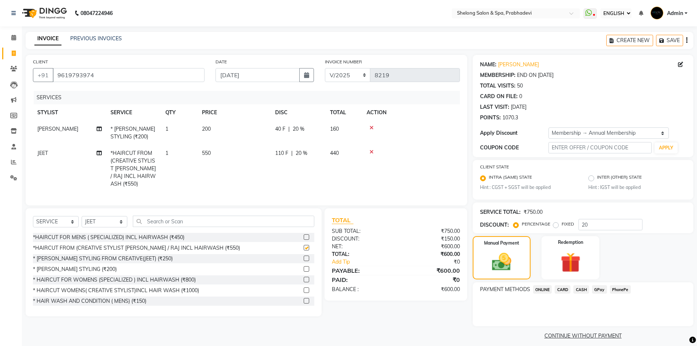
checkbox input "false"
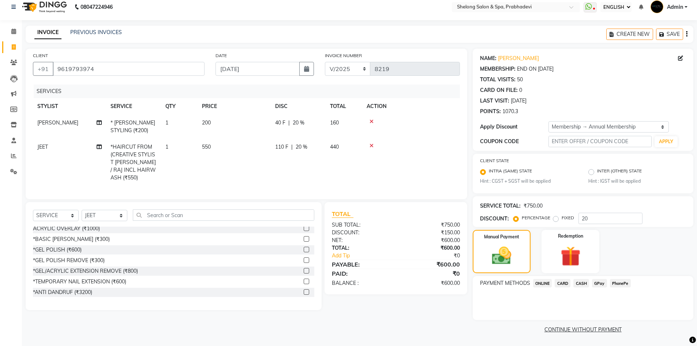
scroll to position [3737, 0]
click at [63, 210] on select "SELECT SERVICE PRODUCT MEMBERSHIP PACKAGE VOUCHER PREPAID GIFT CARD" at bounding box center [56, 215] width 46 height 11
select select "product"
click at [33, 210] on select "SELECT SERVICE PRODUCT MEMBERSHIP PACKAGE VOUCHER PREPAID GIFT CARD" at bounding box center [56, 215] width 46 height 11
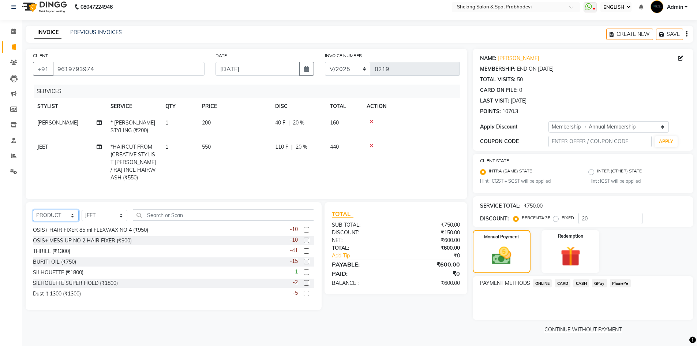
scroll to position [457, 0]
click at [102, 215] on select "SELECT STYLIST ( [PERSON_NAME] ) ( [PERSON_NAME] ) [PERSON_NAME] fojdur [PERSON…" at bounding box center [105, 215] width 46 height 11
select select "48813"
click at [82, 210] on select "SELECT STYLIST ( [PERSON_NAME] ) ( [PERSON_NAME] ) [PERSON_NAME] fojdur [PERSON…" at bounding box center [105, 215] width 46 height 11
click at [164, 209] on input "text" at bounding box center [224, 214] width 182 height 11
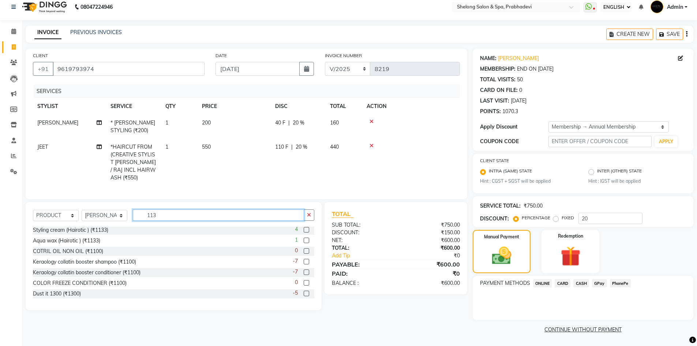
scroll to position [0, 0]
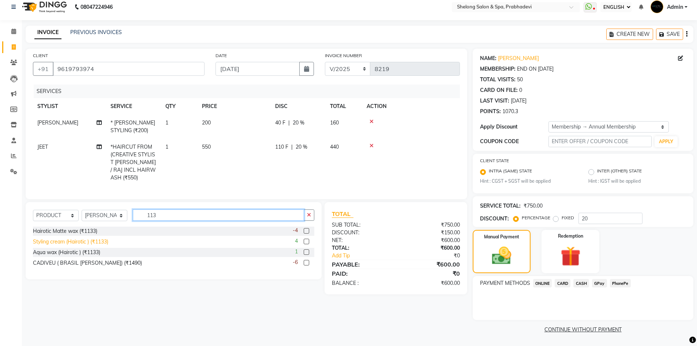
type input "113"
click at [68, 240] on div "Styling cream (Hairotic ) (₹1133)" at bounding box center [70, 242] width 75 height 8
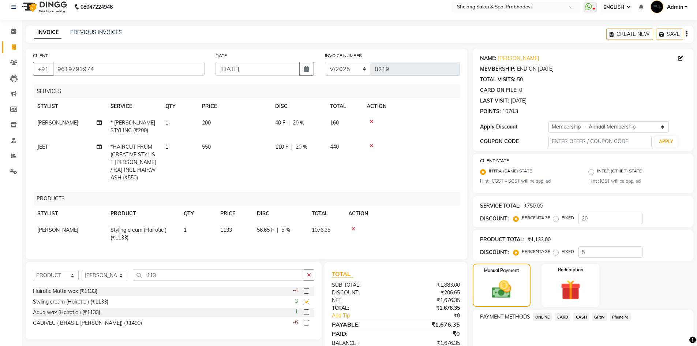
checkbox input "false"
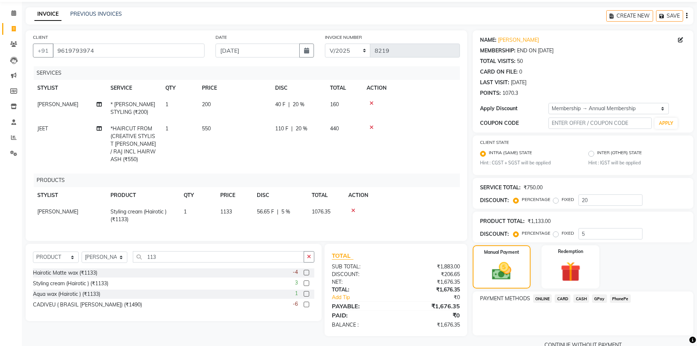
scroll to position [40, 0]
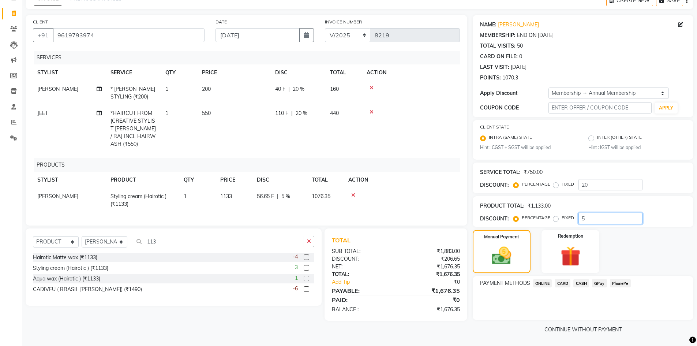
click at [596, 221] on input "5" at bounding box center [611, 218] width 64 height 11
click at [571, 245] on img at bounding box center [571, 257] width 34 height 26
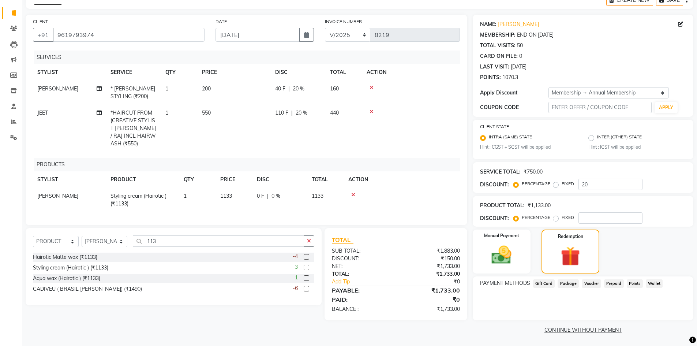
scroll to position [41, 0]
click at [635, 280] on span "Points" at bounding box center [635, 283] width 16 height 8
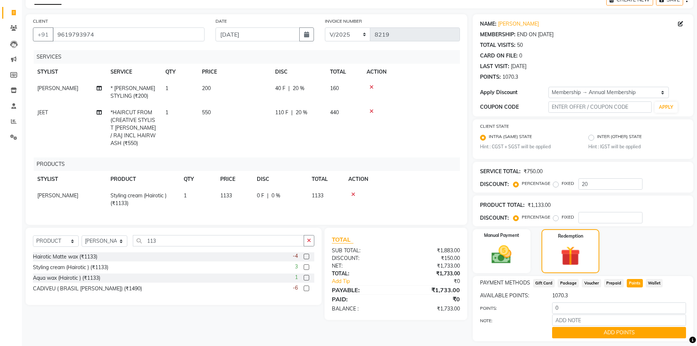
click at [583, 314] on div "POINTS: 0" at bounding box center [583, 308] width 217 height 12
click at [575, 309] on input "0" at bounding box center [619, 307] width 134 height 11
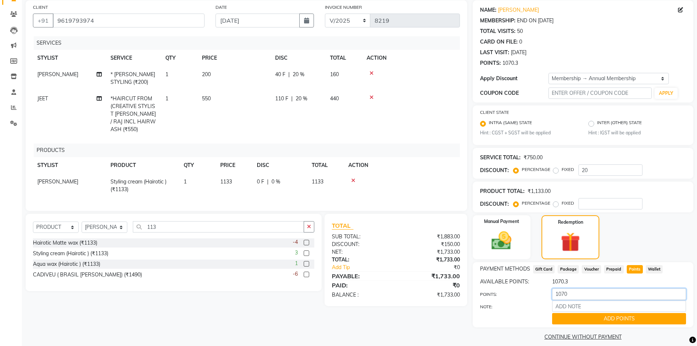
scroll to position [62, 0]
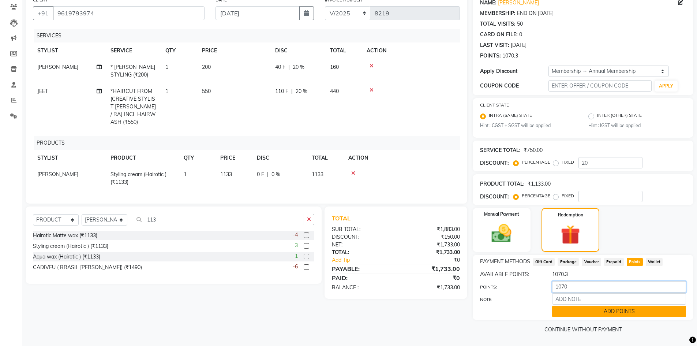
type input "1070"
click at [580, 311] on button "ADD POINTS" at bounding box center [619, 311] width 134 height 11
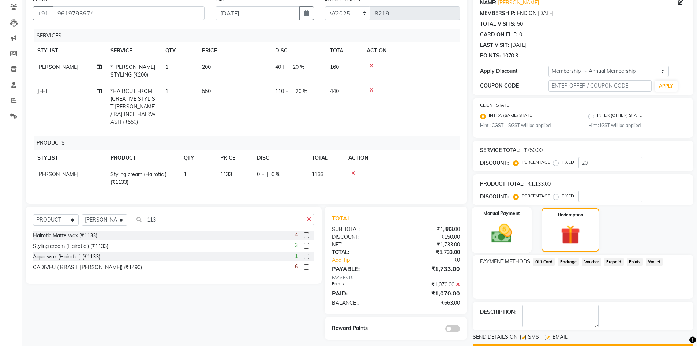
click at [504, 237] on img at bounding box center [502, 234] width 34 height 24
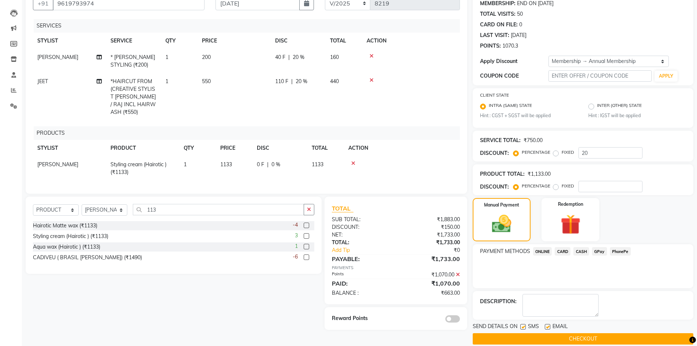
scroll to position [81, 0]
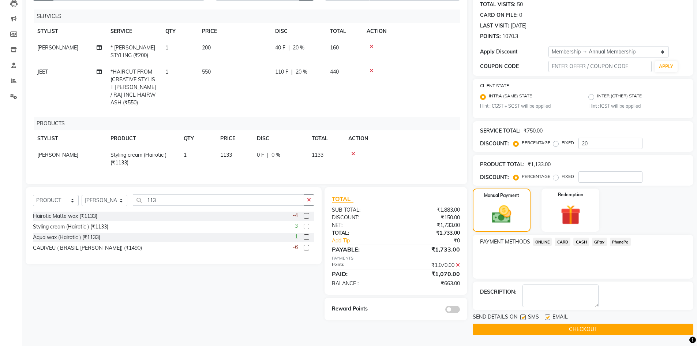
click at [597, 241] on span "GPay" at bounding box center [599, 242] width 15 height 8
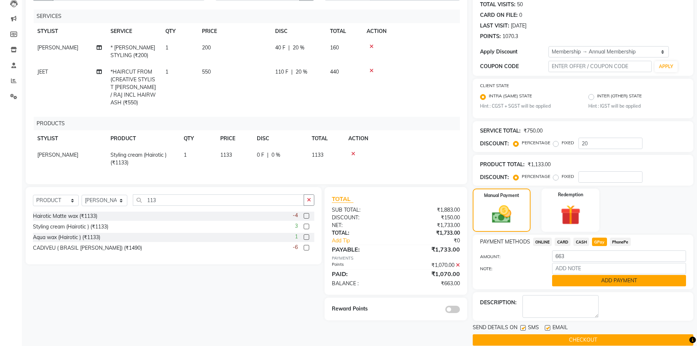
click at [587, 280] on button "ADD PAYMENT" at bounding box center [619, 280] width 134 height 11
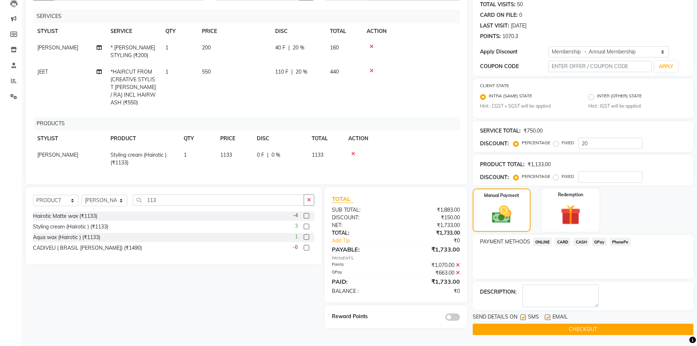
click at [560, 329] on button "CHECKOUT" at bounding box center [583, 329] width 221 height 11
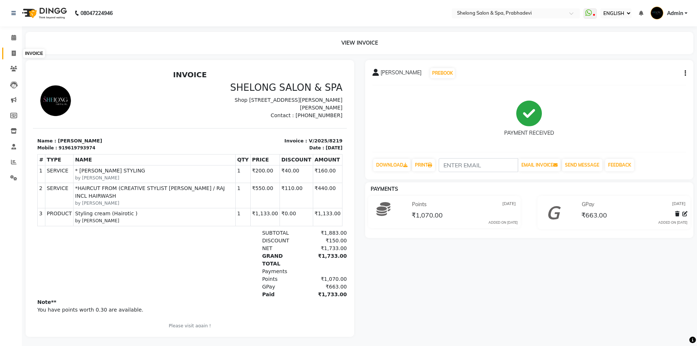
click at [9, 52] on span at bounding box center [13, 53] width 13 height 8
select select "service"
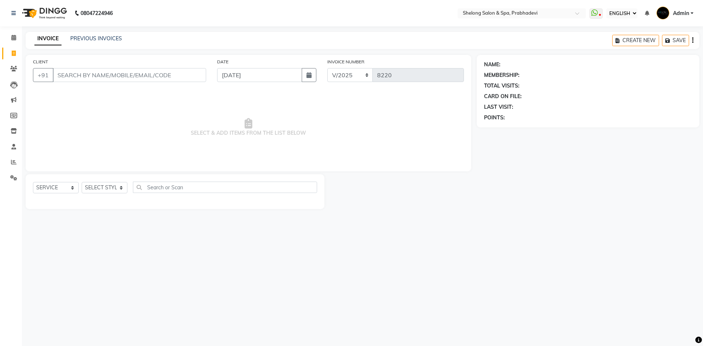
select select "16092"
